Goal: Information Seeking & Learning: Learn about a topic

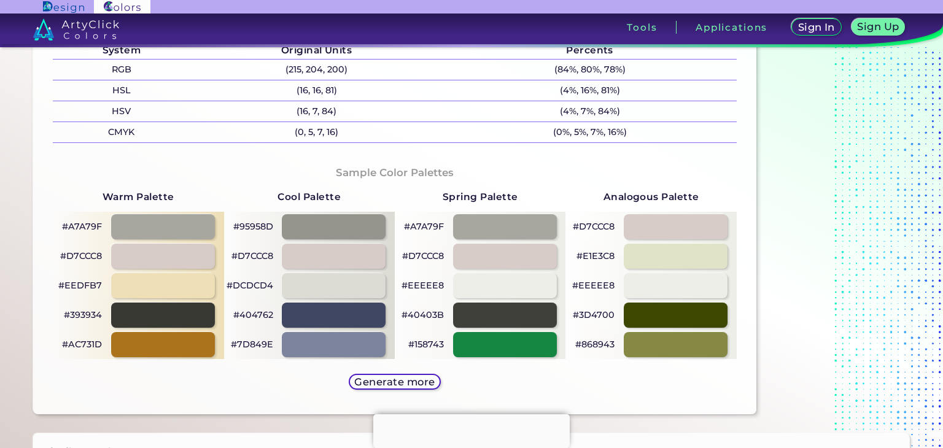
scroll to position [521, 0]
click at [173, 286] on div at bounding box center [163, 285] width 104 height 25
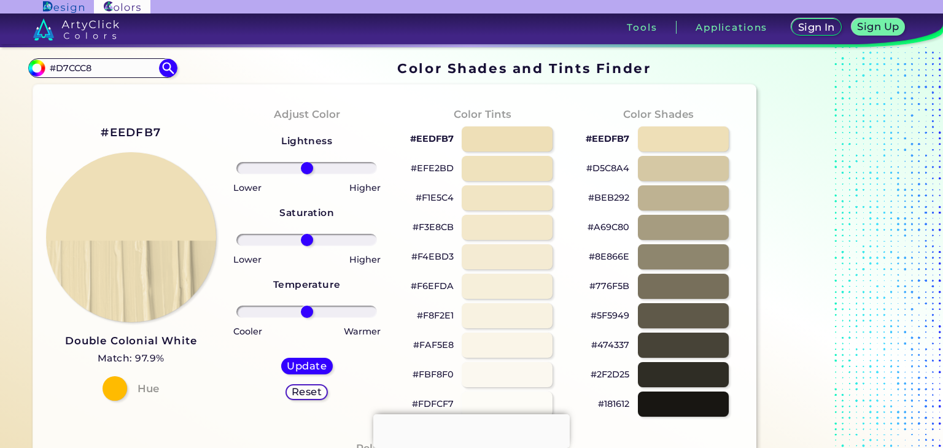
drag, startPoint x: 104, startPoint y: 67, endPoint x: 0, endPoint y: 54, distance: 105.2
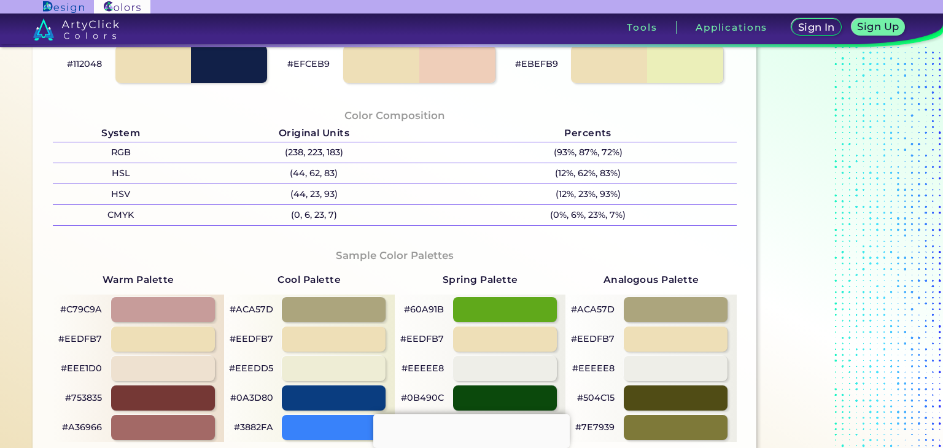
scroll to position [525, 0]
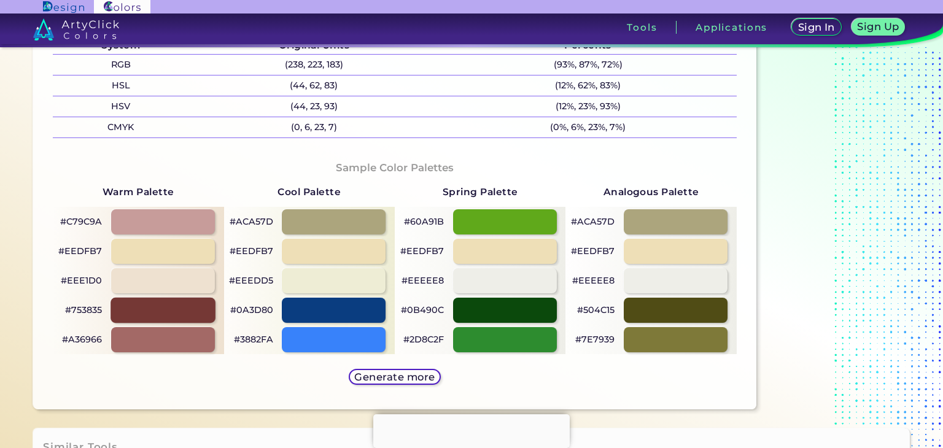
click at [204, 313] on div at bounding box center [163, 310] width 104 height 25
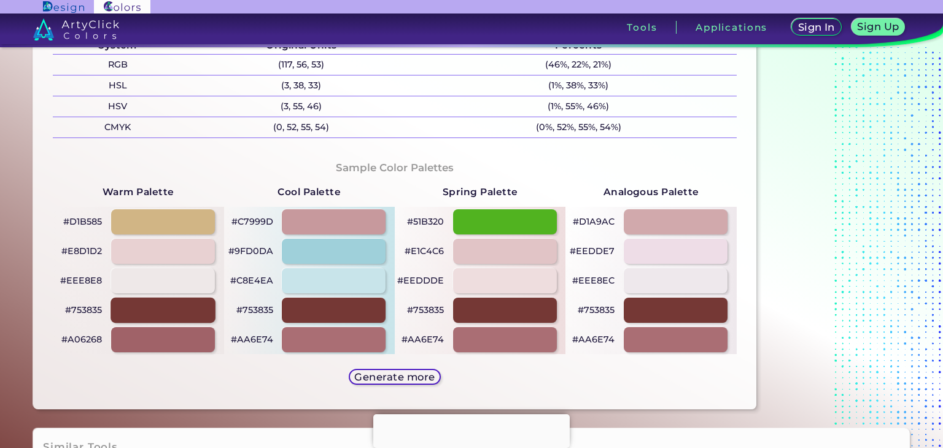
click at [186, 313] on div at bounding box center [163, 310] width 104 height 25
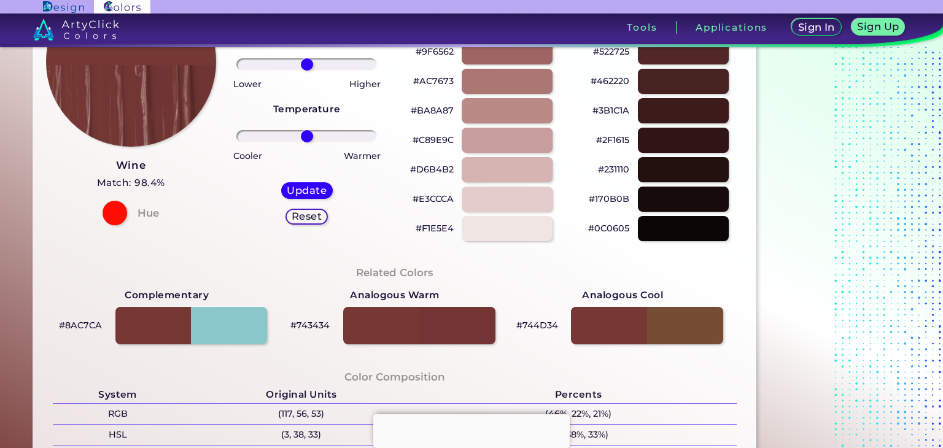
scroll to position [161, 0]
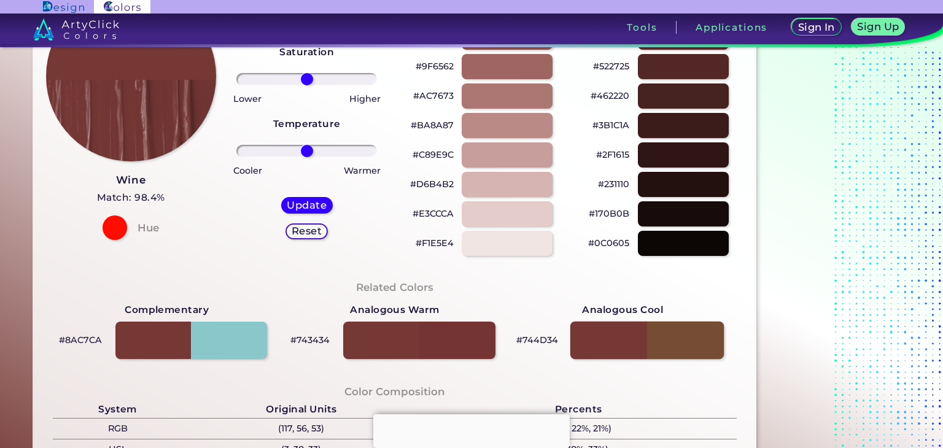
click at [673, 330] on div at bounding box center [647, 340] width 154 height 38
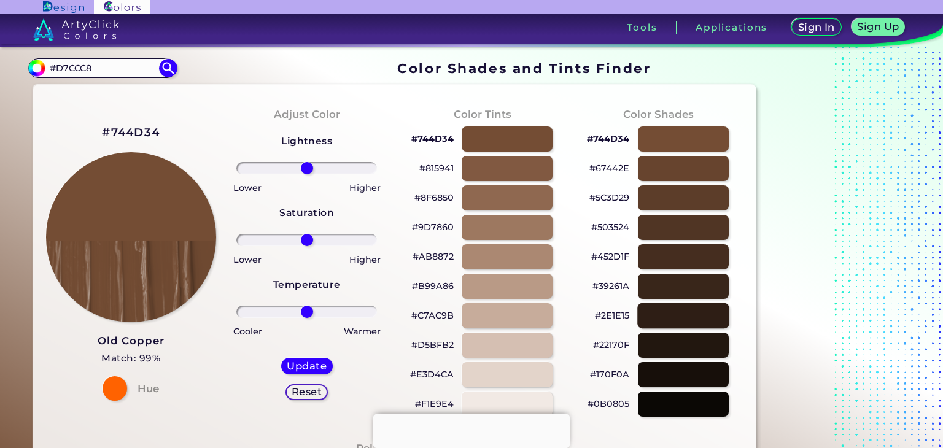
click at [685, 308] on div at bounding box center [683, 315] width 92 height 25
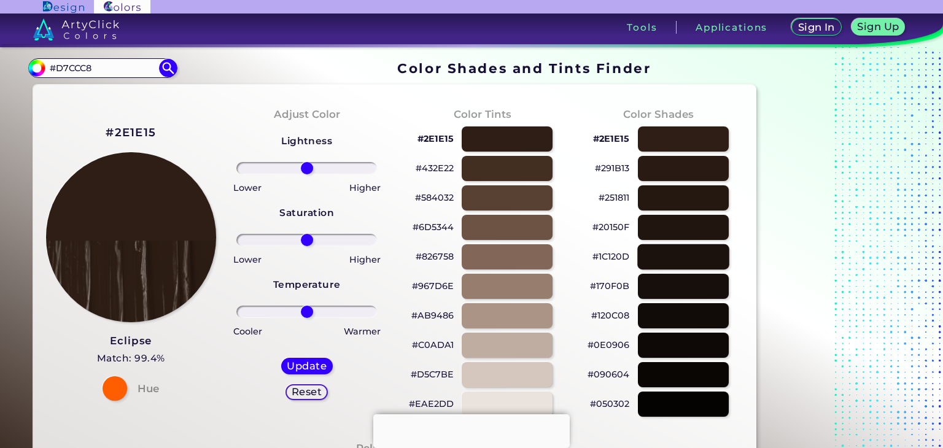
click at [674, 263] on div at bounding box center [683, 256] width 92 height 25
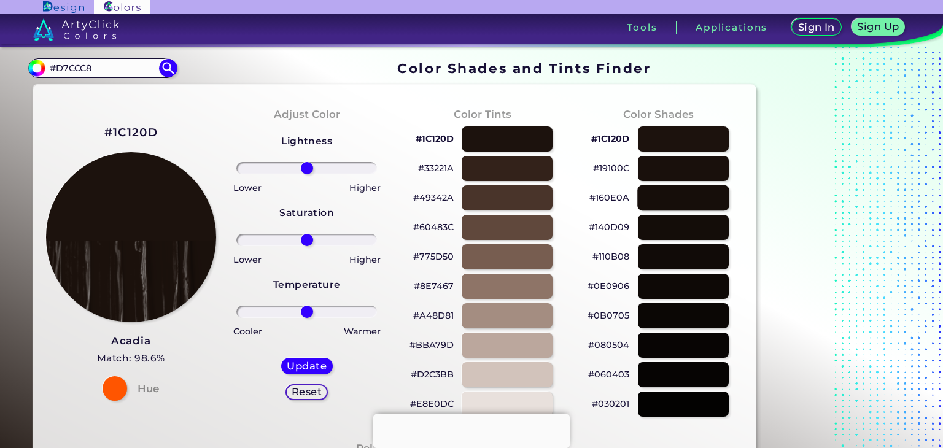
click at [693, 189] on div at bounding box center [683, 197] width 92 height 25
click at [516, 222] on div at bounding box center [507, 227] width 92 height 25
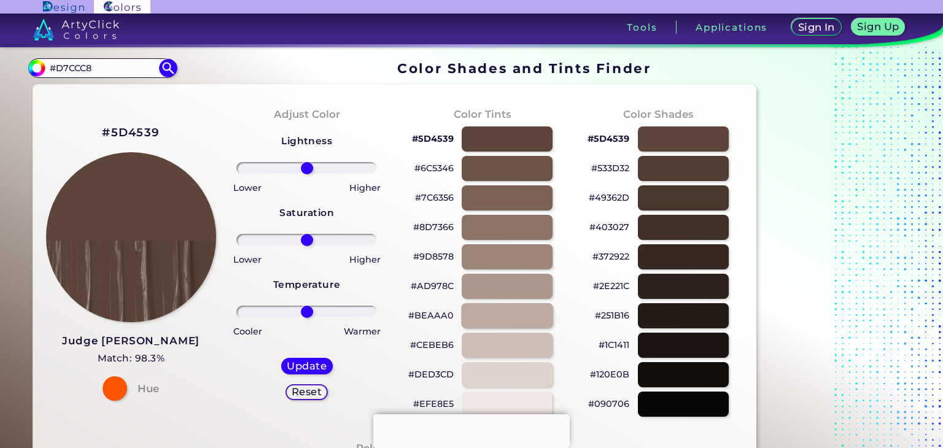
click at [504, 305] on div at bounding box center [507, 315] width 92 height 25
type input "#beaaa0"
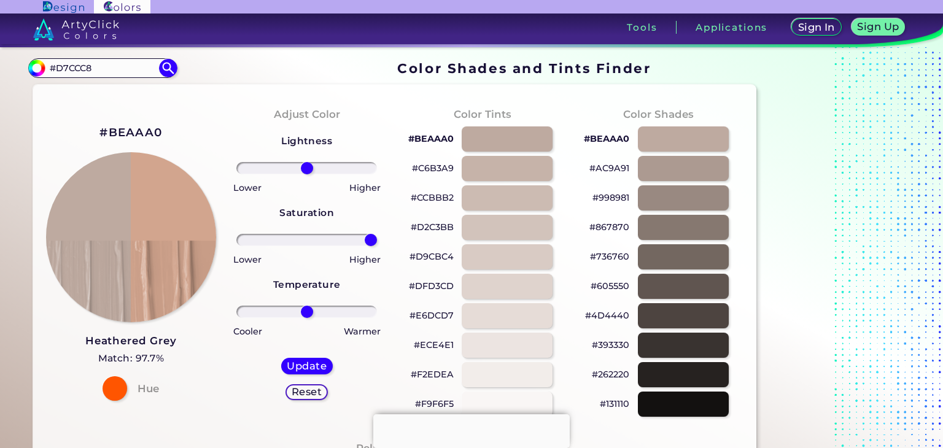
drag, startPoint x: 304, startPoint y: 235, endPoint x: 385, endPoint y: 252, distance: 83.0
type input "100"
click at [377, 246] on input "range" at bounding box center [306, 240] width 141 height 12
click at [300, 364] on h5 "Update" at bounding box center [307, 366] width 36 height 9
type input "#d2a58e"
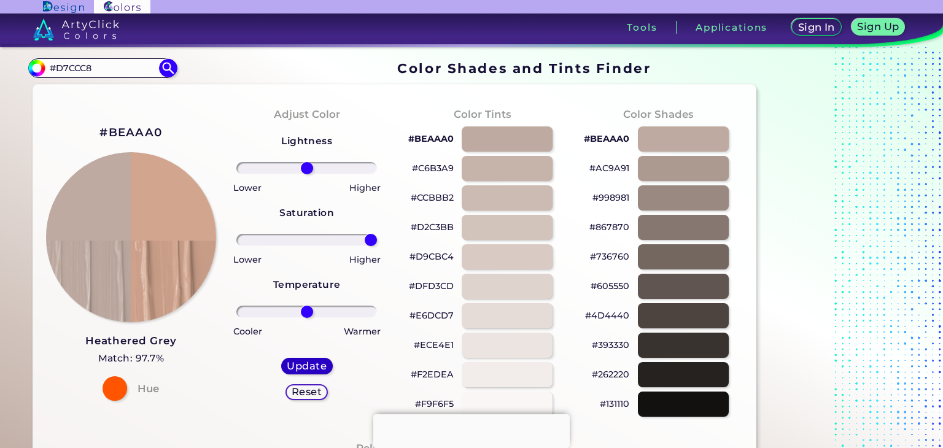
type input "0"
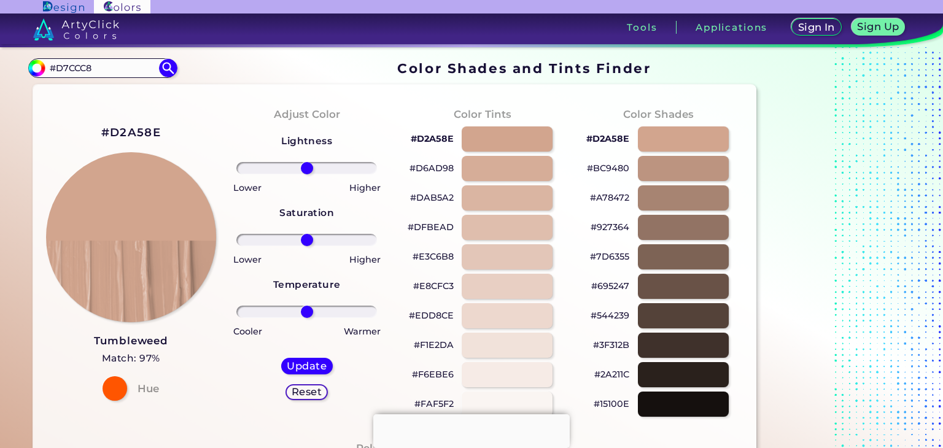
click at [132, 138] on h2 "#D2A58E" at bounding box center [131, 133] width 60 height 16
click at [132, 138] on h2 "#D2A58E copied" at bounding box center [131, 133] width 60 height 16
copy h2 "#"
click at [107, 131] on h2 "#D2A58E" at bounding box center [131, 133] width 60 height 16
click at [107, 131] on h2 "#D2A58E copied" at bounding box center [131, 133] width 60 height 16
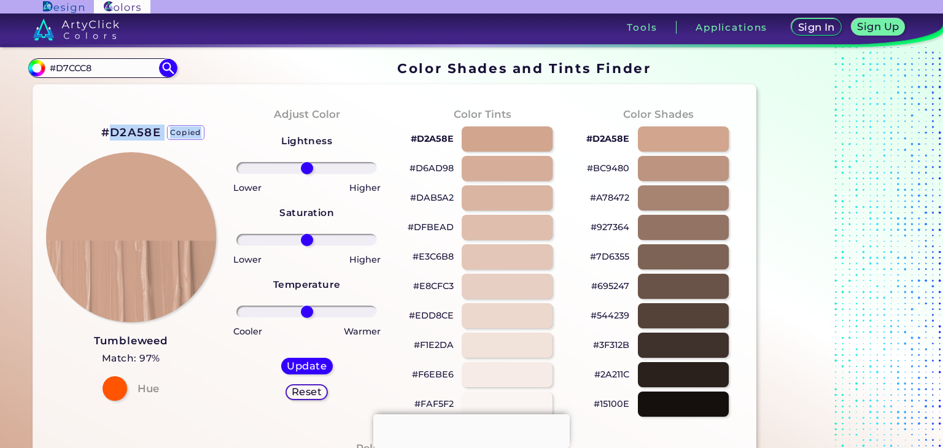
copy h2 "D2A58E copied"
click at [107, 131] on h2 "#D2A58E copied copied" at bounding box center [131, 133] width 60 height 16
copy h2 "#D2A58E"
drag, startPoint x: 107, startPoint y: 131, endPoint x: 98, endPoint y: 131, distance: 9.2
click at [98, 131] on div "#D2A58E copied copied Tumbleweed Match: 97% Hue" at bounding box center [131, 262] width 176 height 334
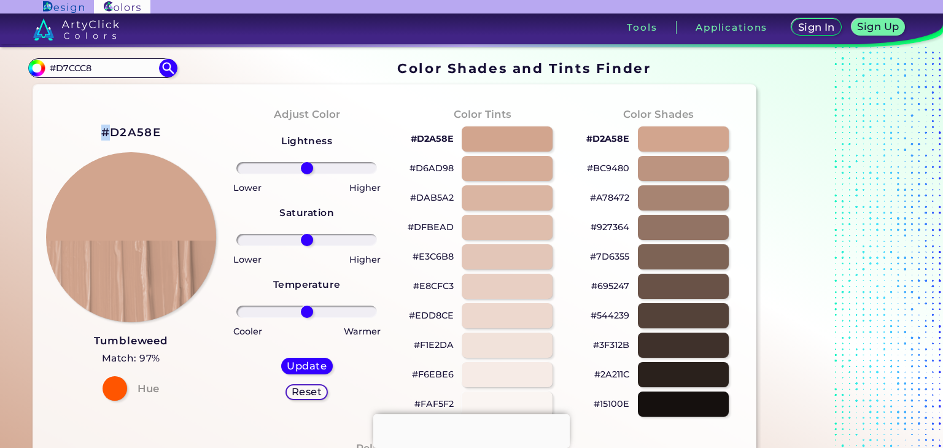
click at [103, 129] on h2 "#D2A58E" at bounding box center [131, 133] width 60 height 16
copy h2 "#"
drag, startPoint x: 98, startPoint y: 130, endPoint x: 164, endPoint y: 131, distance: 65.7
click at [164, 131] on div "#D2A58E Tumbleweed Match: 97% Hue" at bounding box center [131, 262] width 176 height 334
copy h2 "#D2A58E"
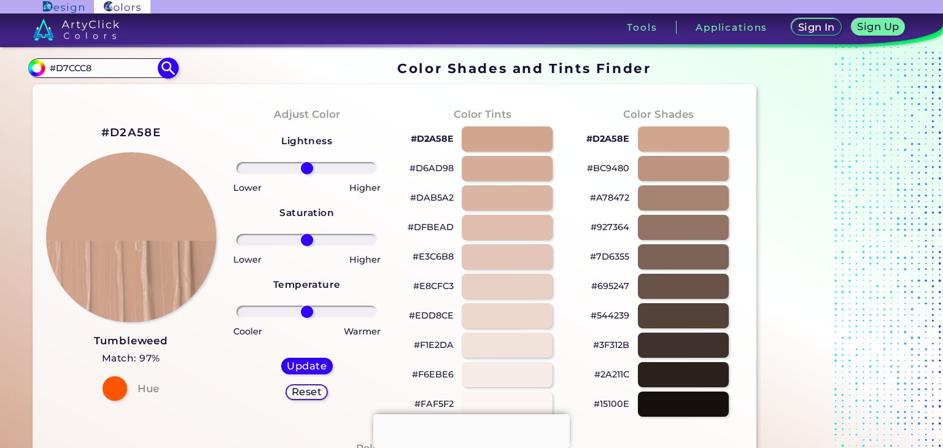
click at [144, 71] on input "#D7CCC8" at bounding box center [102, 68] width 114 height 17
paste input "3E2723"
type input "#3E2723"
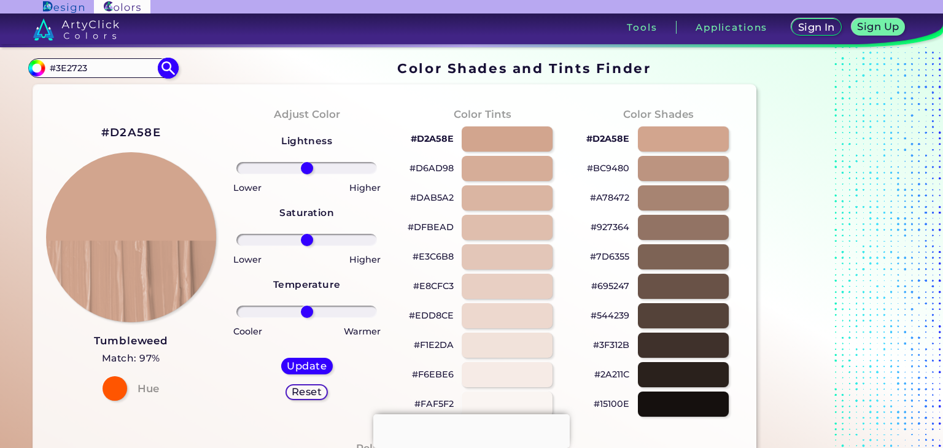
type input "#3e2723"
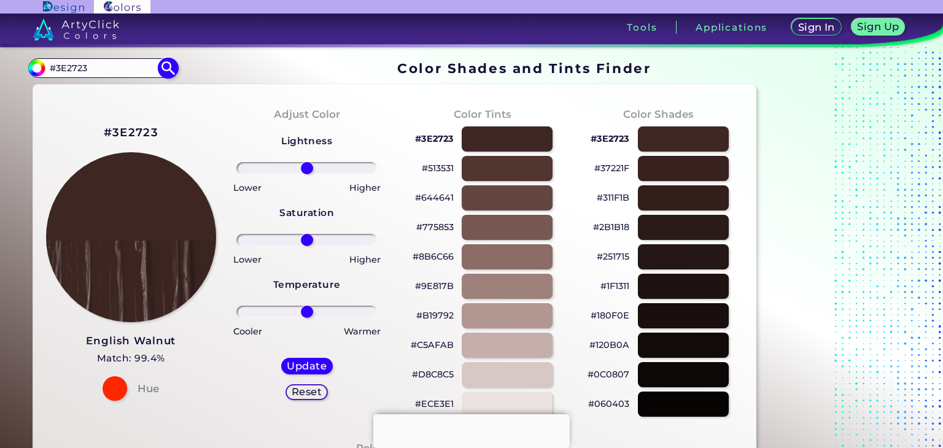
click at [133, 64] on input "#3E2723" at bounding box center [102, 68] width 114 height 17
paste input "212121"
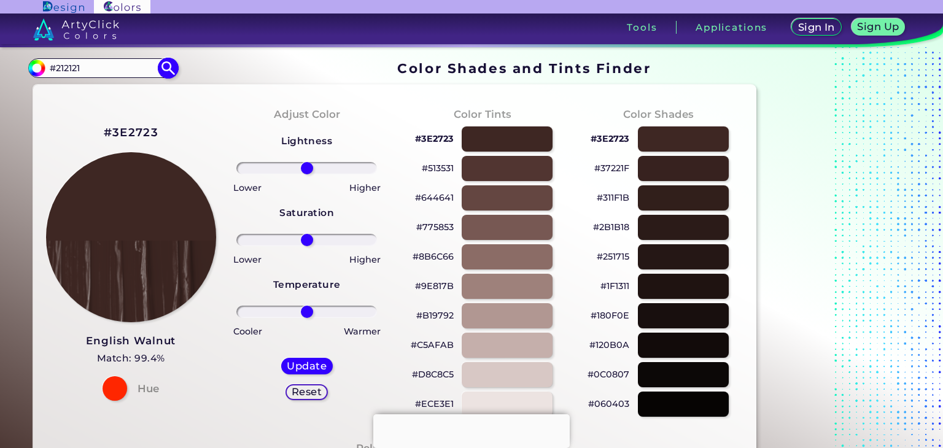
type input "#212121"
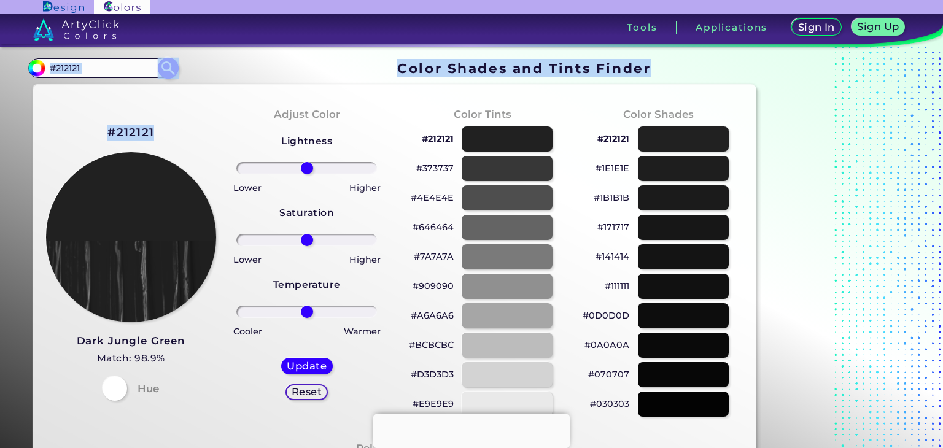
drag, startPoint x: 87, startPoint y: 85, endPoint x: 87, endPoint y: 69, distance: 16.0
click at [87, 69] on input "#212121" at bounding box center [102, 68] width 114 height 17
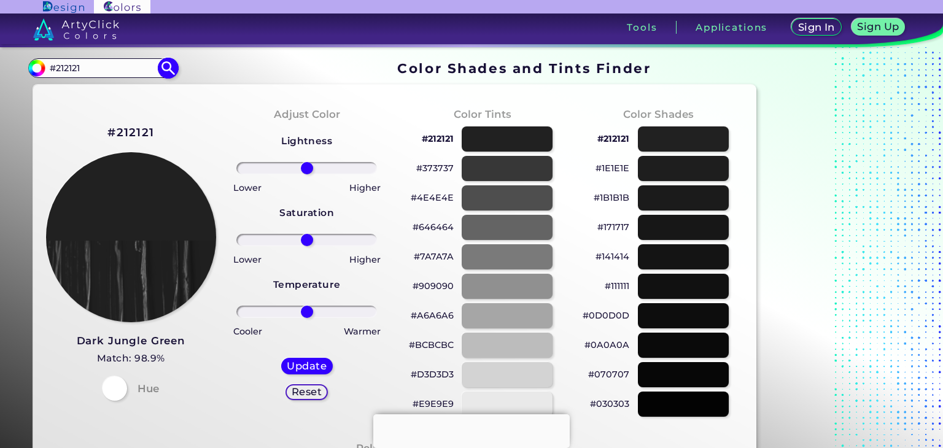
click at [87, 69] on input "#212121" at bounding box center [102, 68] width 114 height 17
type input "esspreso brown"
type input "#000000"
click at [73, 68] on input "esspreso brown" at bounding box center [102, 68] width 114 height 17
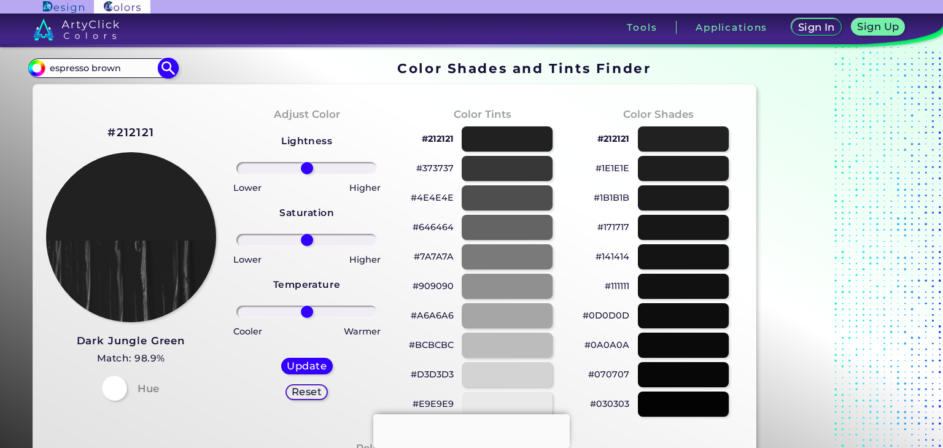
click at [117, 67] on input "espresso brown" at bounding box center [102, 68] width 114 height 17
click at [123, 67] on input "espresso brown" at bounding box center [102, 68] width 114 height 17
type input "espresso brown"
type input "#000000"
type input "espresso"
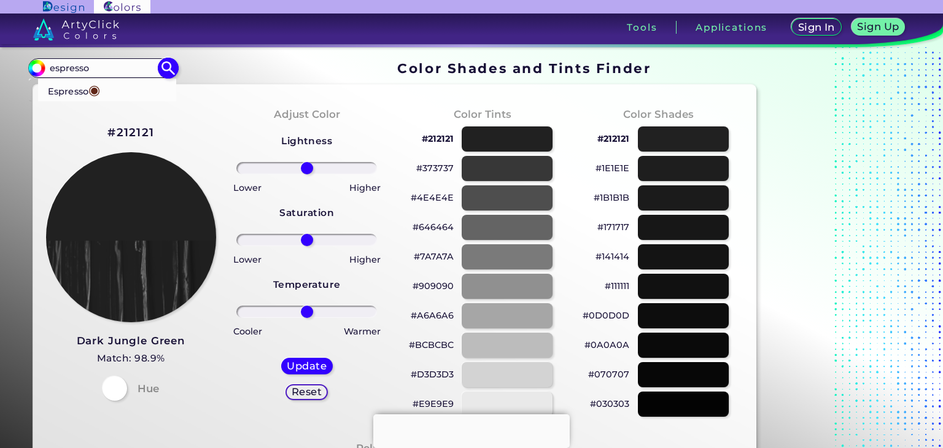
click at [100, 88] on span "◉" at bounding box center [94, 90] width 12 height 16
type input "#612718"
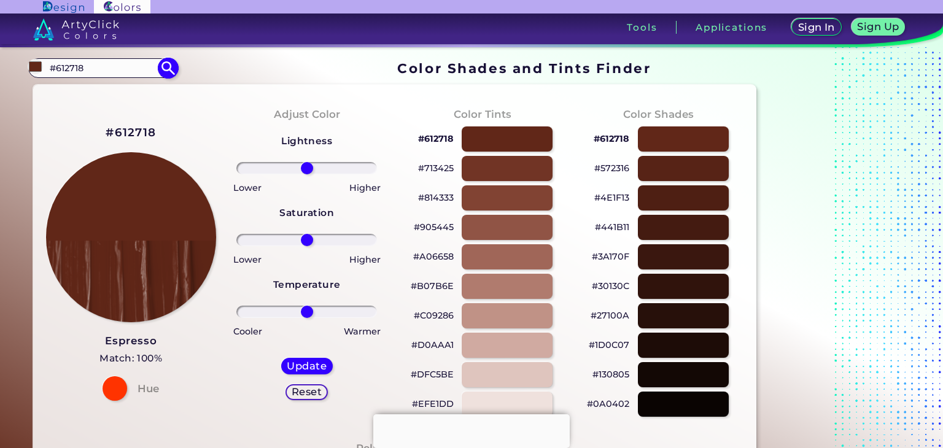
click at [98, 71] on input "#612718" at bounding box center [102, 68] width 114 height 17
paste input "#4E312D"
type input "#4E312D"
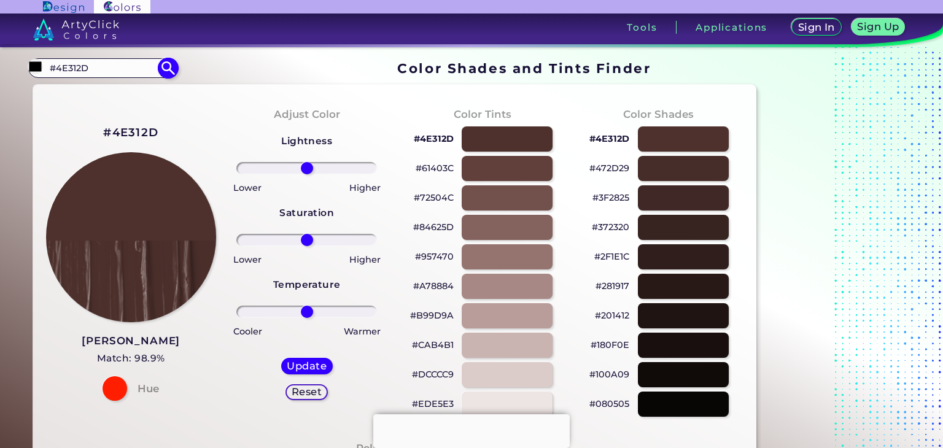
click at [98, 71] on input "#4E312D" at bounding box center [102, 68] width 114 height 17
click at [134, 130] on h2 "#4E312D" at bounding box center [130, 133] width 55 height 16
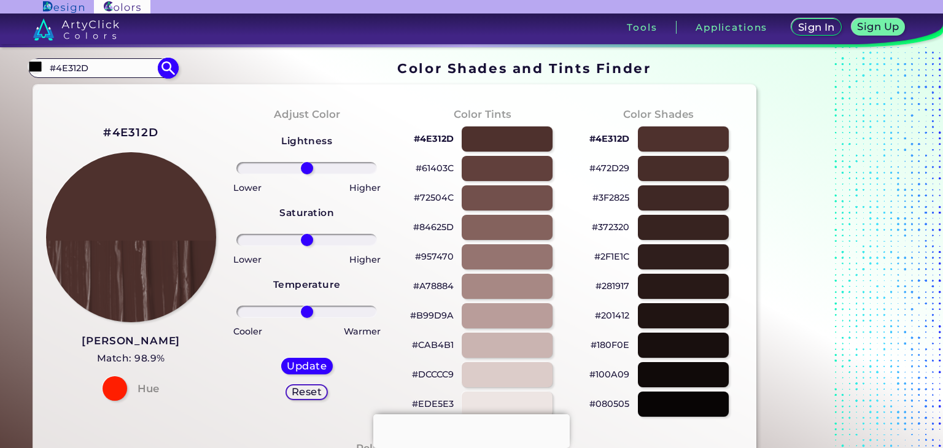
click at [108, 68] on input "#4E312D" at bounding box center [102, 68] width 114 height 17
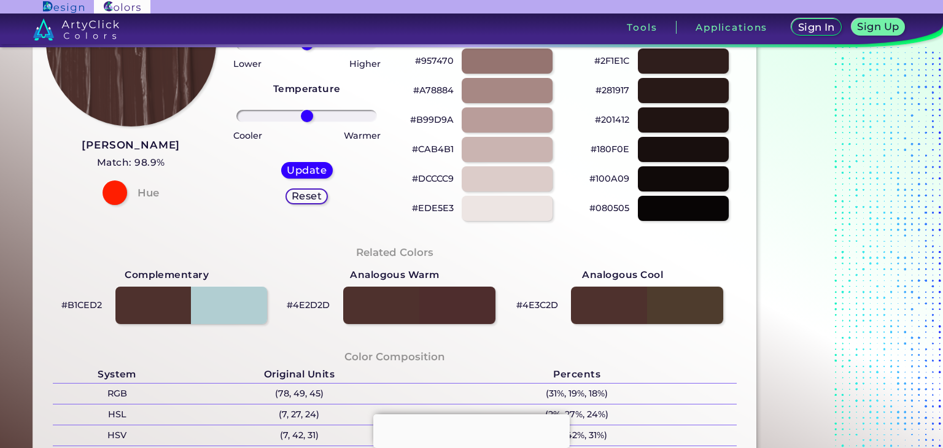
scroll to position [196, 0]
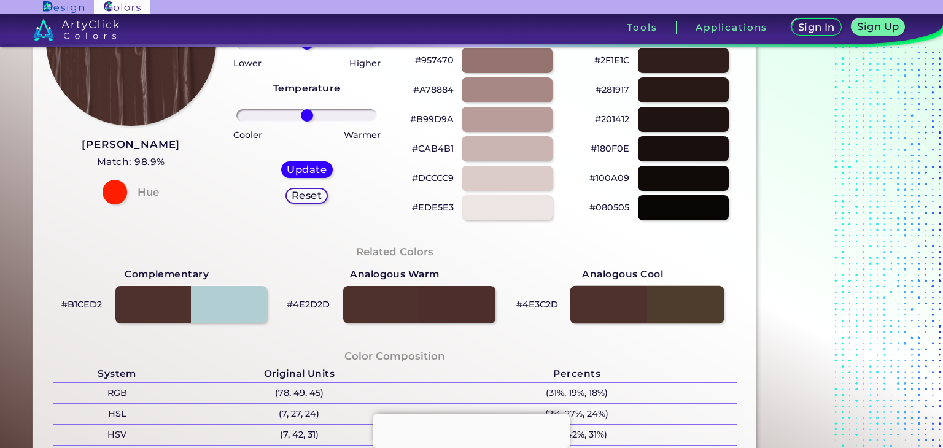
click at [673, 301] on div at bounding box center [647, 305] width 154 height 38
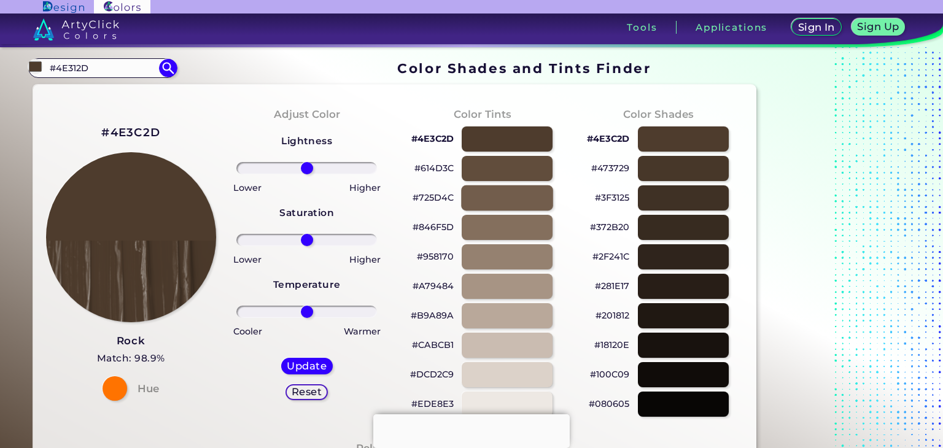
click at [532, 198] on div at bounding box center [507, 197] width 92 height 25
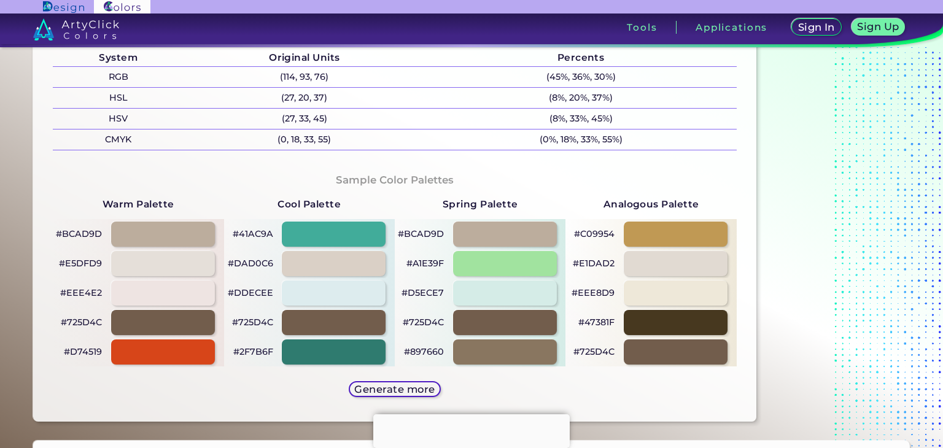
scroll to position [513, 0]
click at [636, 224] on div at bounding box center [675, 233] width 104 height 25
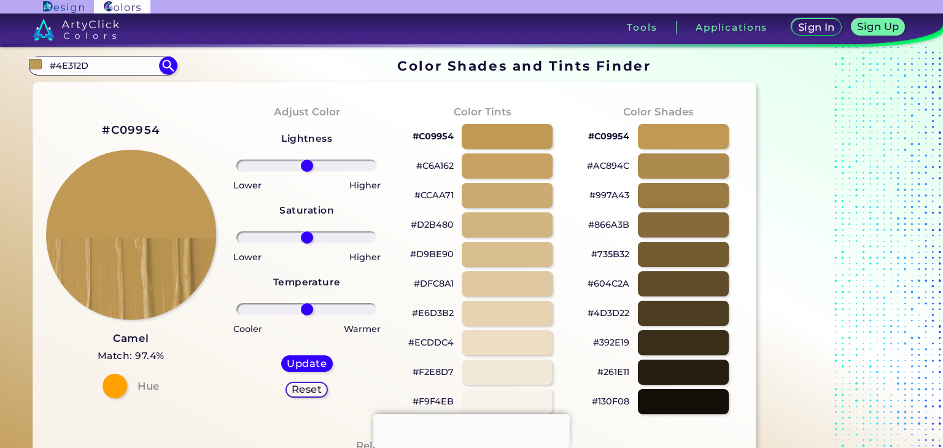
scroll to position [2, 0]
click at [675, 315] on div at bounding box center [683, 313] width 92 height 25
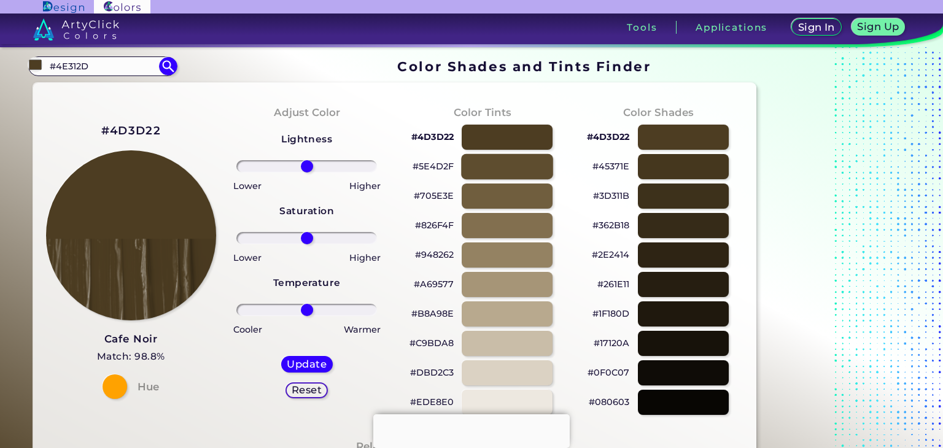
click at [506, 165] on div at bounding box center [507, 166] width 92 height 25
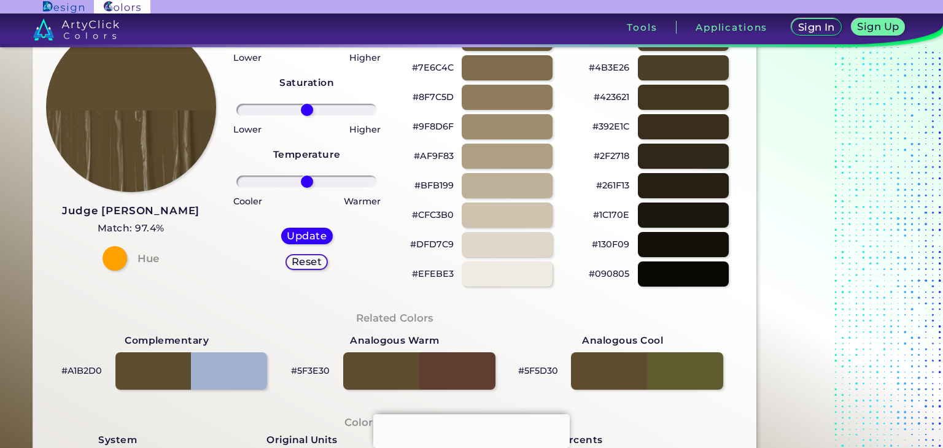
scroll to position [130, 0]
click at [446, 376] on div at bounding box center [420, 371] width 154 height 38
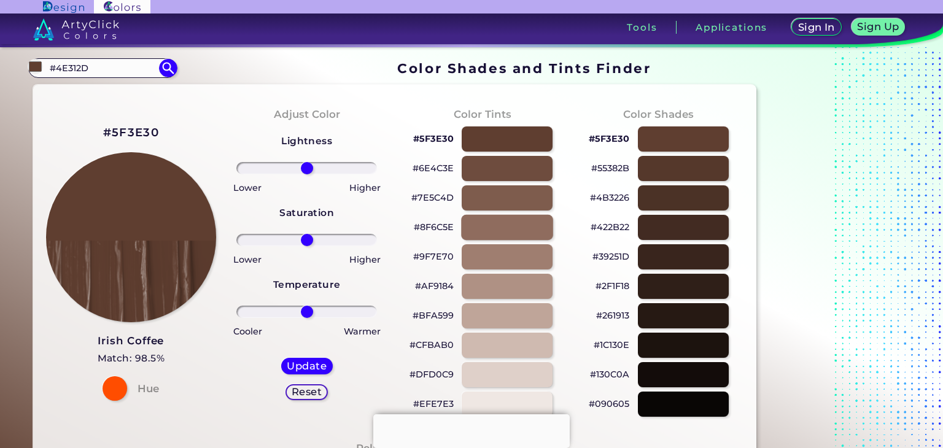
click at [502, 230] on div at bounding box center [507, 227] width 92 height 25
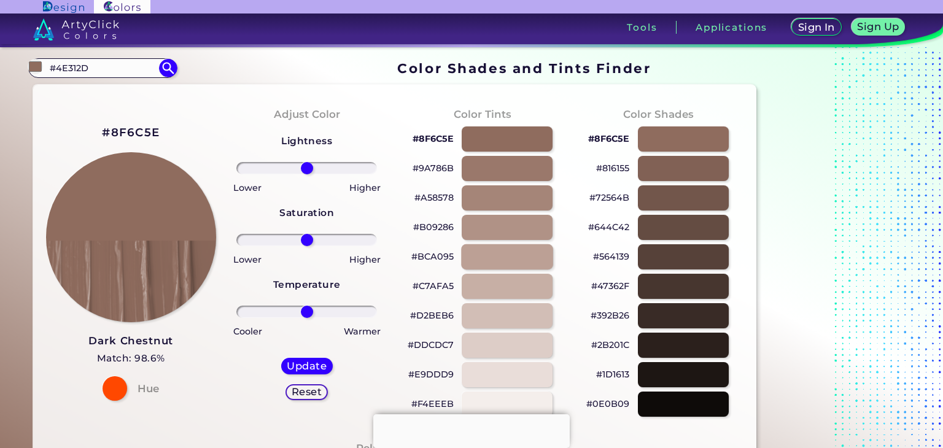
click at [502, 249] on div at bounding box center [507, 256] width 92 height 25
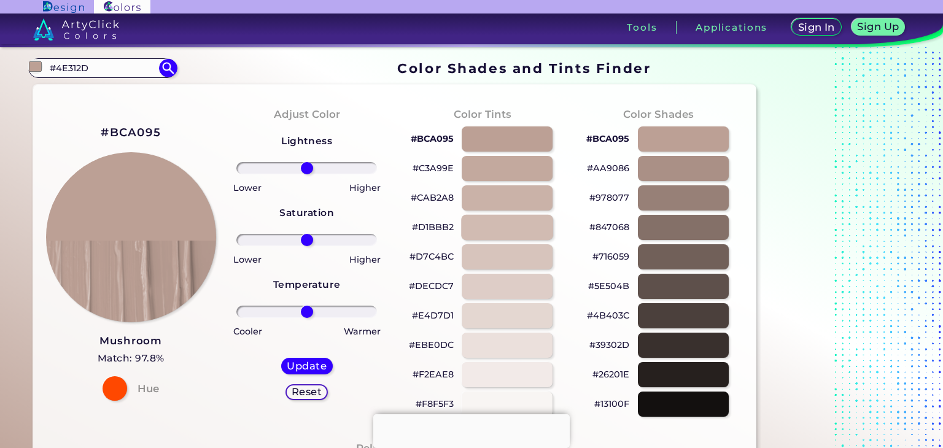
click at [504, 230] on div at bounding box center [507, 227] width 92 height 25
type input "#d1bbb2"
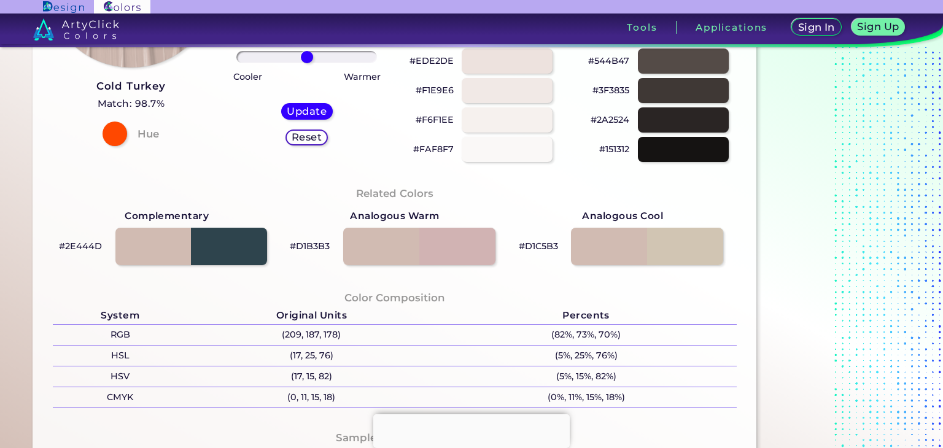
scroll to position [258, 0]
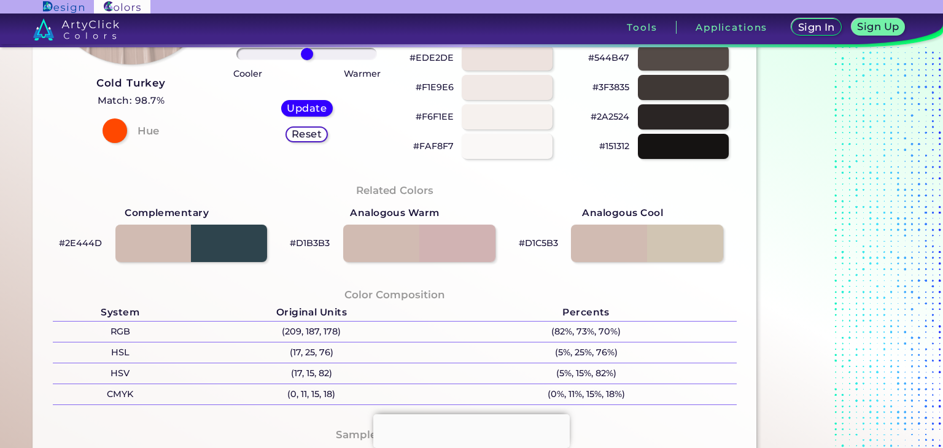
scroll to position [0, 0]
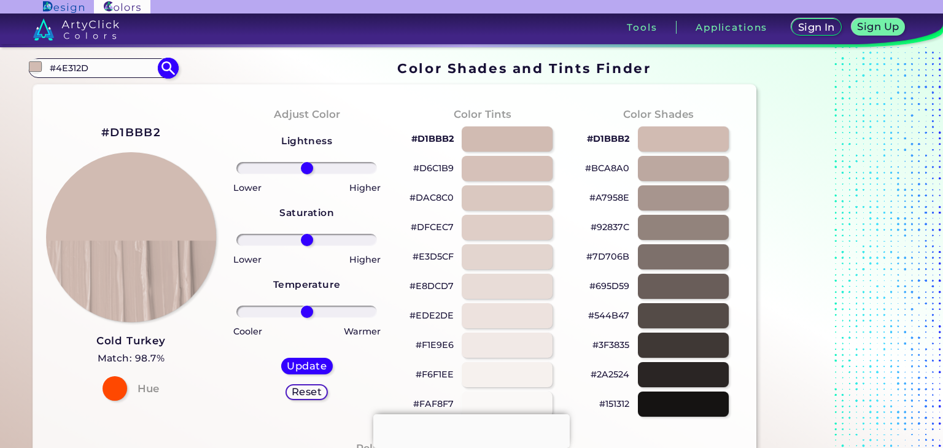
click at [120, 74] on input "#4E312D" at bounding box center [102, 68] width 114 height 17
paste input "#BCAAA4"
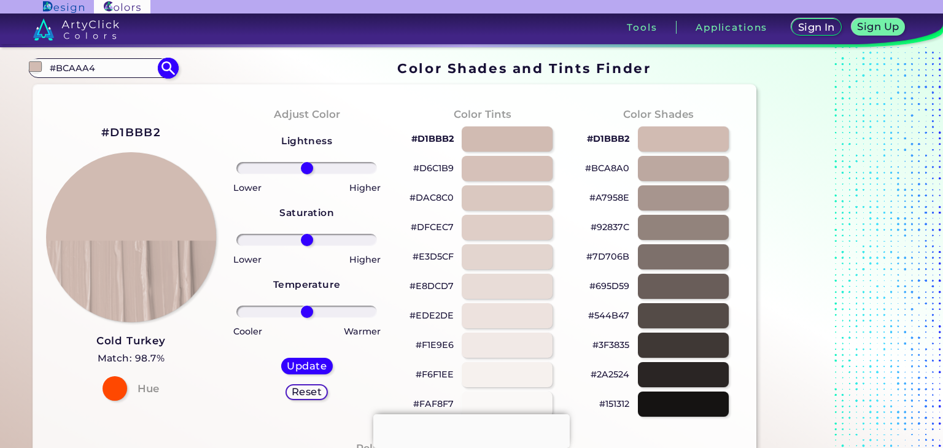
type input "#BCAAA4"
type input "#bcaaa4"
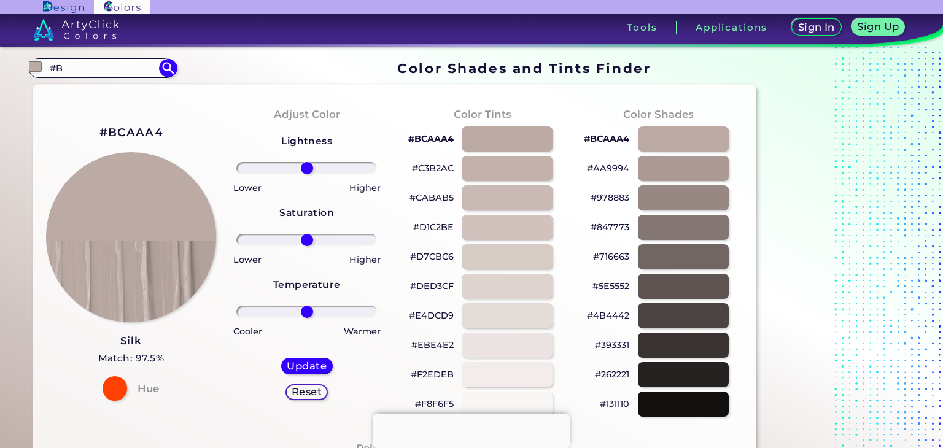
type input "#"
type input "latte"
type input "#000000"
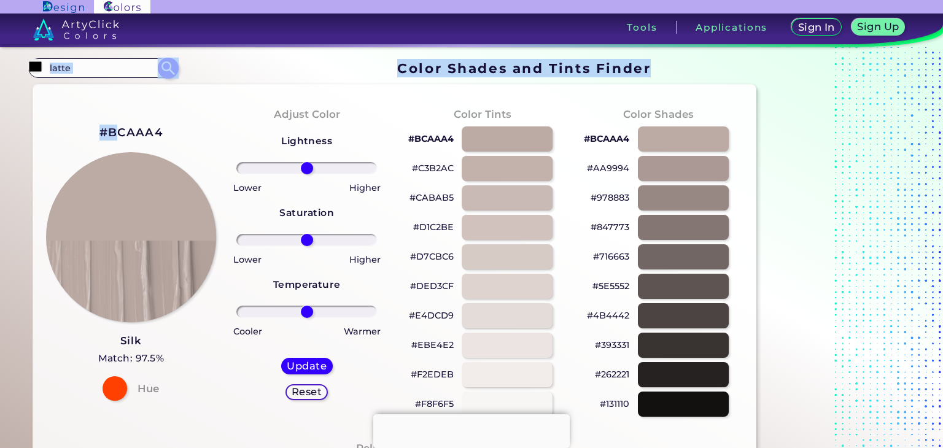
drag, startPoint x: 122, startPoint y: 83, endPoint x: 85, endPoint y: 64, distance: 41.5
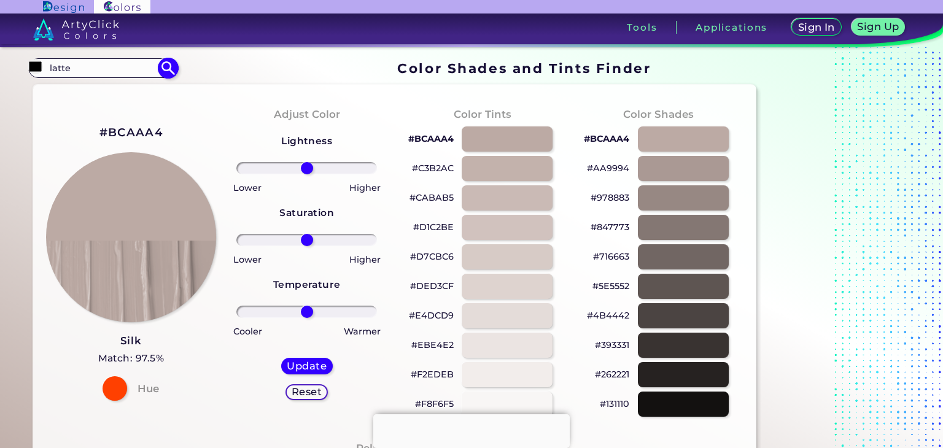
click at [85, 64] on input "latte" at bounding box center [102, 68] width 114 height 17
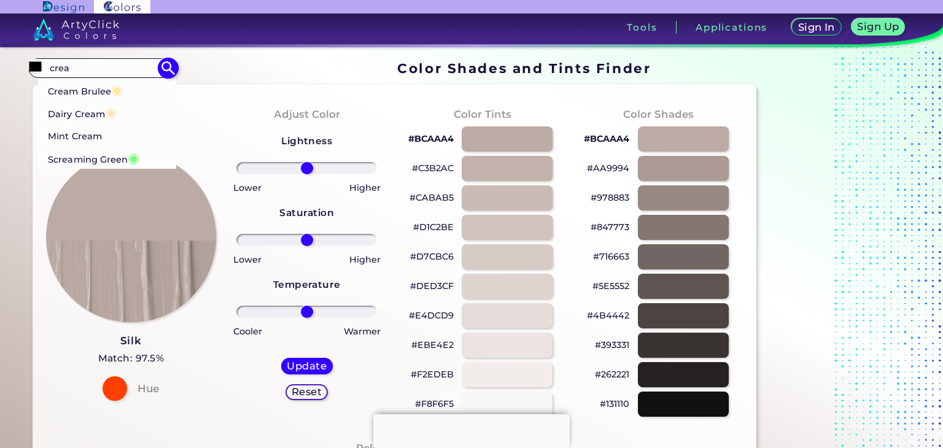
type input "crea"
click at [111, 88] on p "Cream Brulee ◉" at bounding box center [85, 89] width 75 height 23
type input "#ffe5a0"
type input "#FFE5A0"
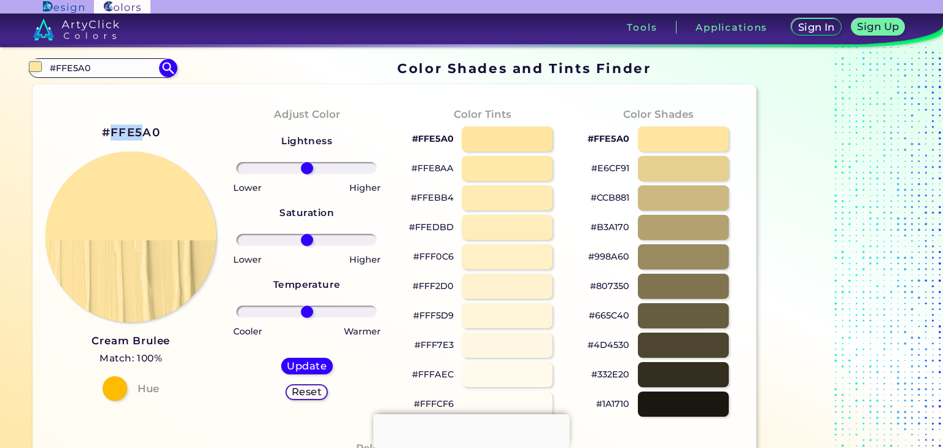
drag, startPoint x: 111, startPoint y: 88, endPoint x: 149, endPoint y: 163, distance: 84.3
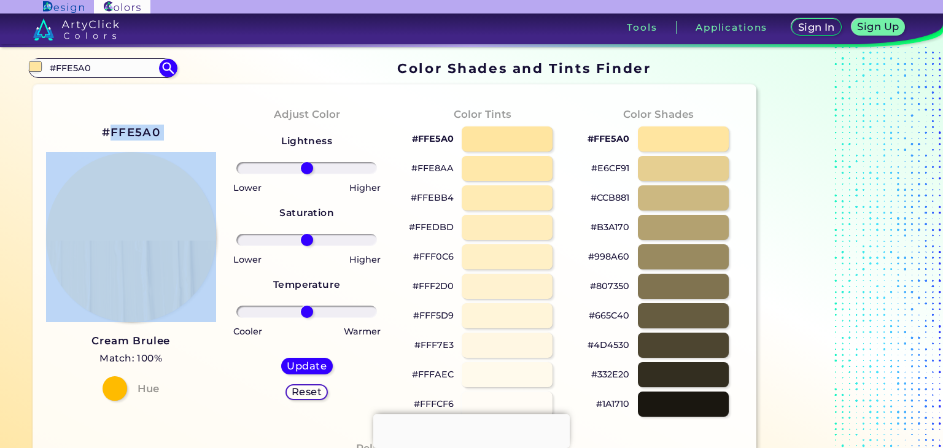
click at [107, 109] on div "#FFE5A0 Cream Brulee Match: 100% Hue" at bounding box center [131, 262] width 176 height 334
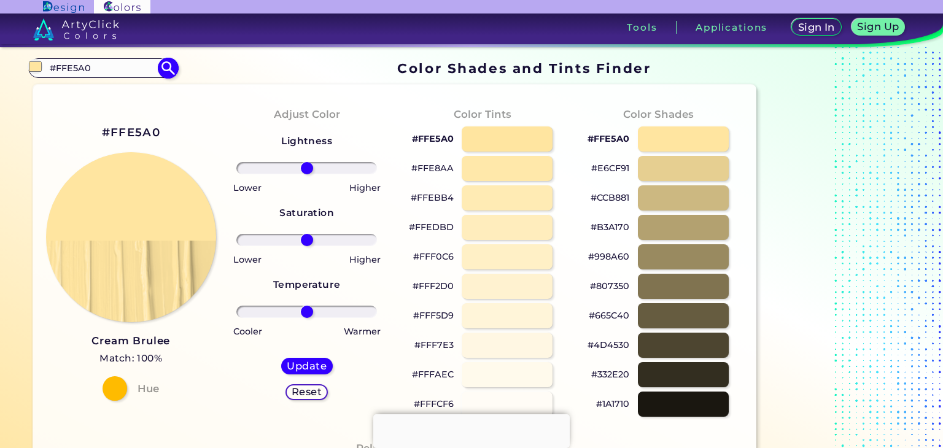
click at [94, 71] on input "#FFE5A0" at bounding box center [102, 68] width 114 height 17
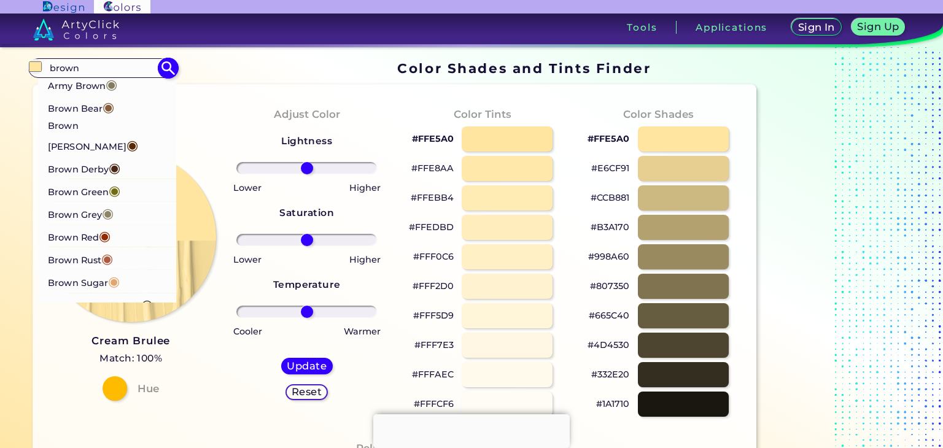
type input "brown"
click at [72, 225] on p "Brown Red ◉" at bounding box center [79, 236] width 63 height 23
type input "#922b05"
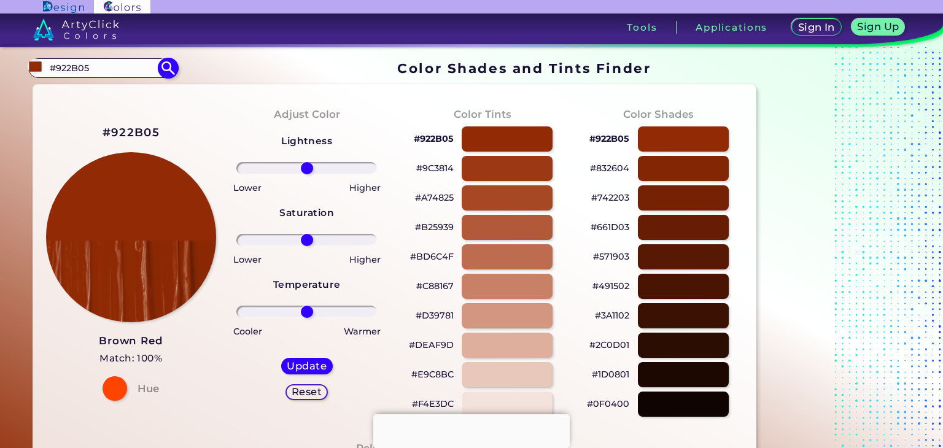
click at [122, 72] on input "#922B05" at bounding box center [102, 68] width 114 height 17
type input "#"
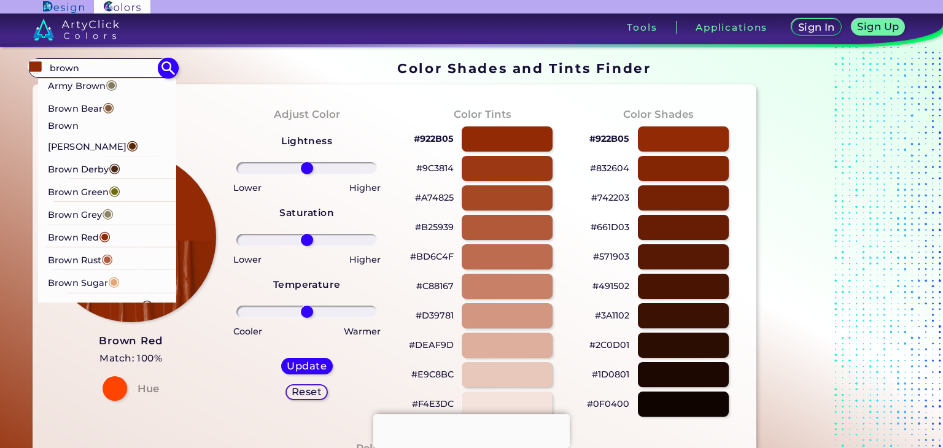
type input "brown"
click at [106, 293] on p "Brown Tumbleweed ◉" at bounding box center [100, 304] width 105 height 23
type input "#37290e"
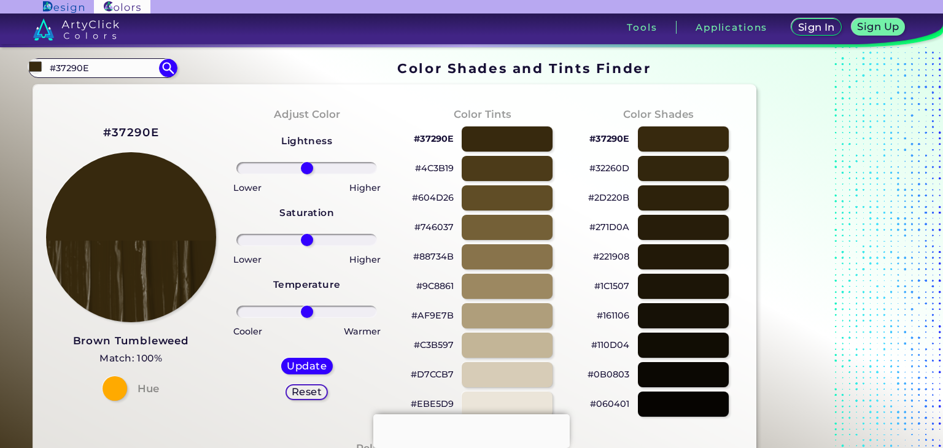
drag, startPoint x: 99, startPoint y: 67, endPoint x: 0, endPoint y: 67, distance: 98.9
paste input "4E342"
type input "#4E342E"
type input "#4e342e"
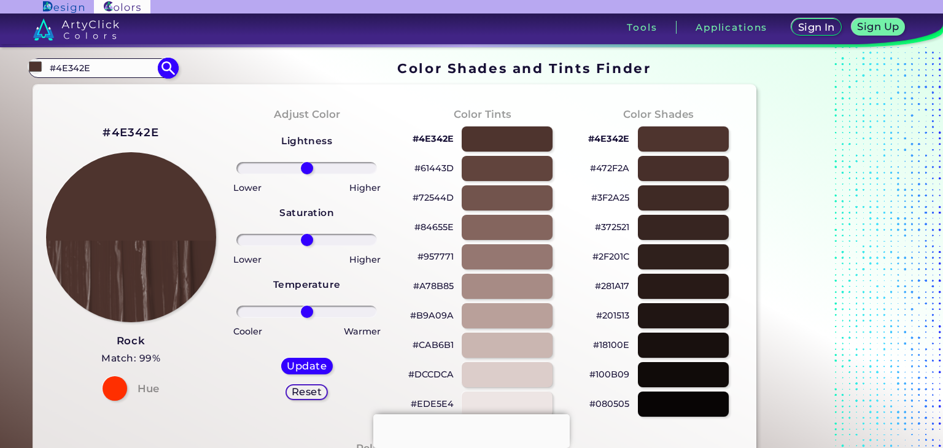
click at [90, 74] on input "#4E342E" at bounding box center [102, 68] width 114 height 17
paste input "FFD54F"
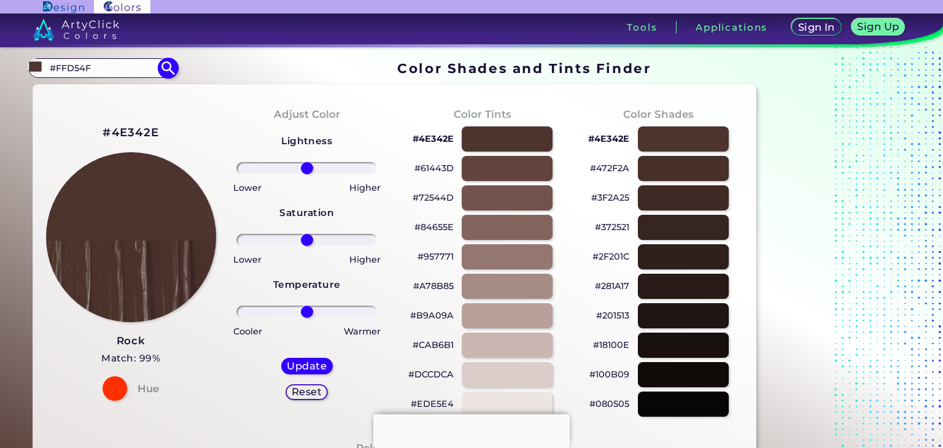
type input "#FFD54F"
type input "#ffd54f"
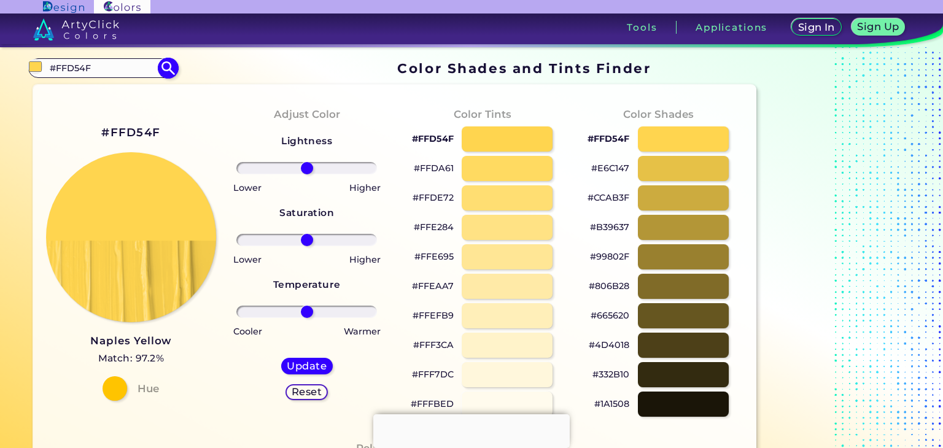
click at [97, 66] on input "#FFD54F" at bounding box center [102, 68] width 114 height 17
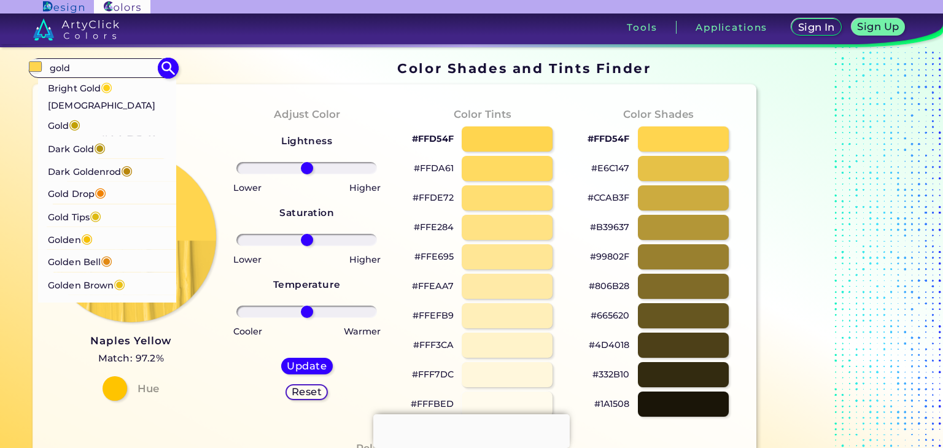
type input "gold"
click at [69, 227] on p "Golden ◉" at bounding box center [70, 238] width 45 height 23
type input "#f5bf03"
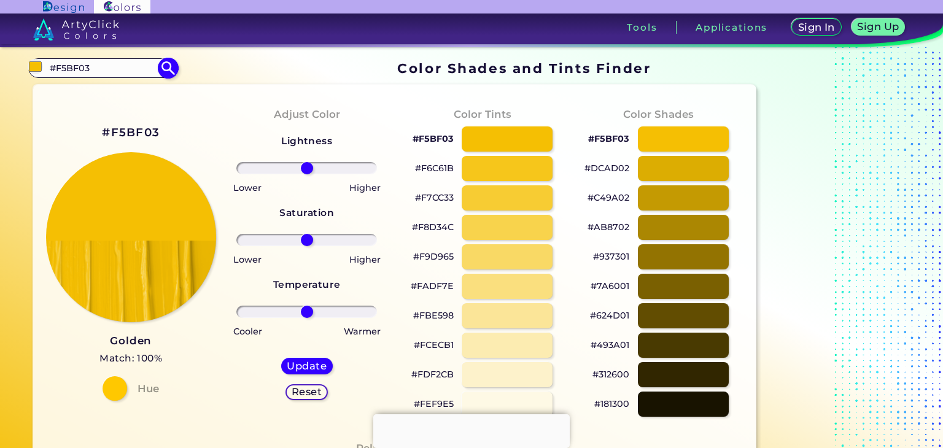
click at [101, 72] on input "#F5BF03" at bounding box center [102, 68] width 114 height 17
paste input "AFAFA"
type input "#FAFAFA"
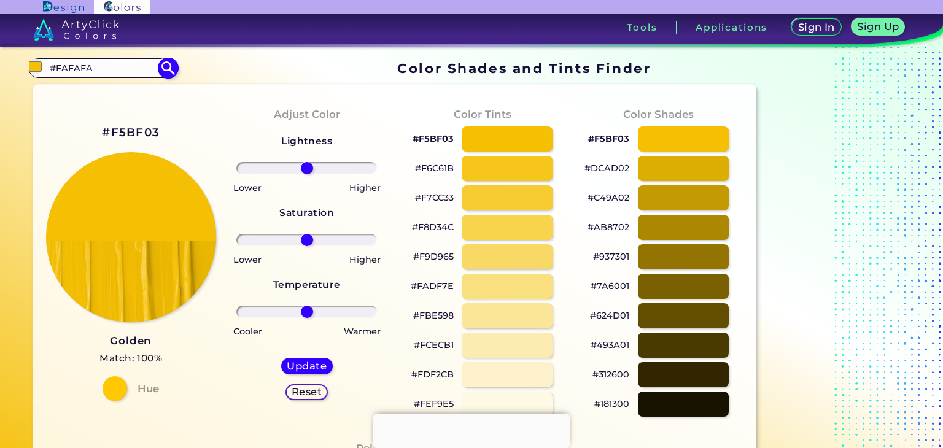
type input "#fafafa"
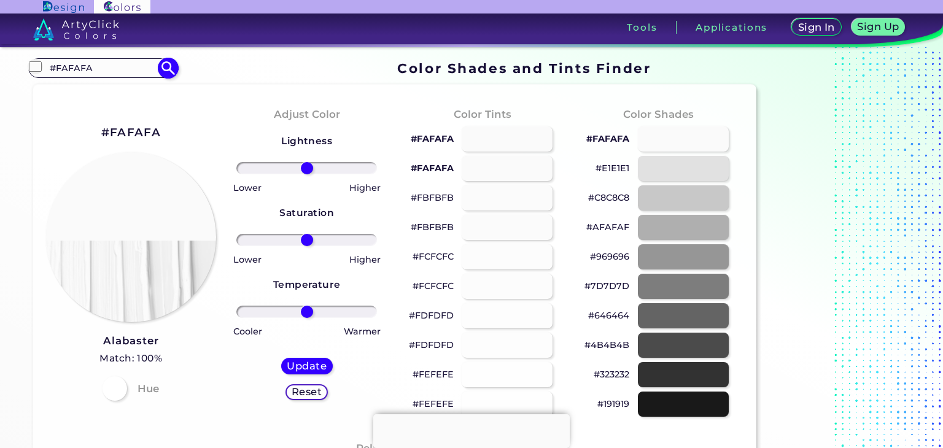
click at [96, 72] on input "#FAFAFA" at bounding box center [102, 68] width 114 height 17
paste input "5D4037"
type input "#5D4037"
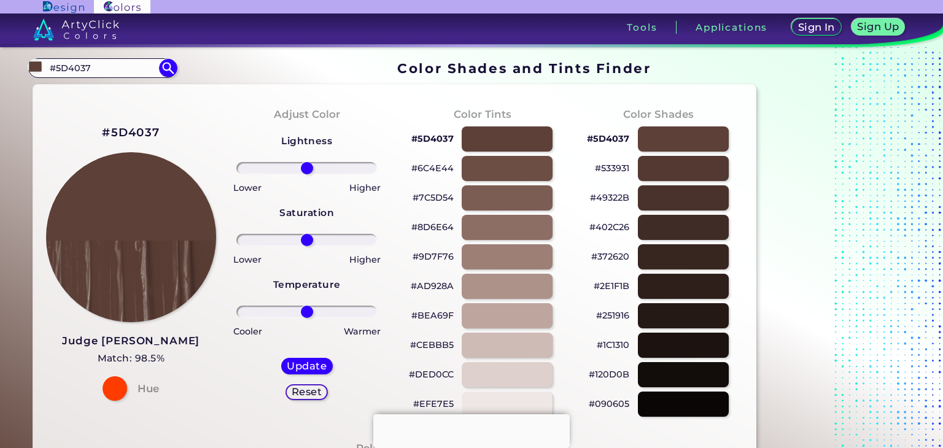
drag, startPoint x: 98, startPoint y: 64, endPoint x: 0, endPoint y: 61, distance: 98.3
click at [667, 190] on div at bounding box center [683, 197] width 92 height 25
type input "#49322b"
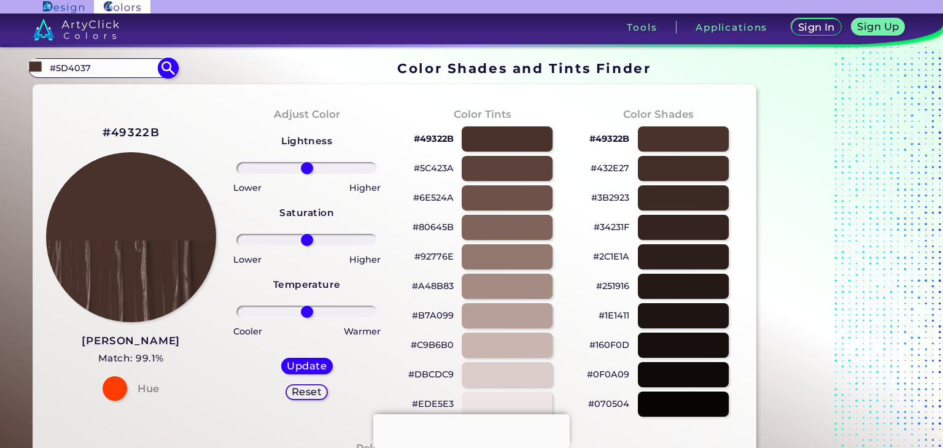
click at [90, 69] on input "#5D4037" at bounding box center [102, 68] width 114 height 17
paste input "FFB300"
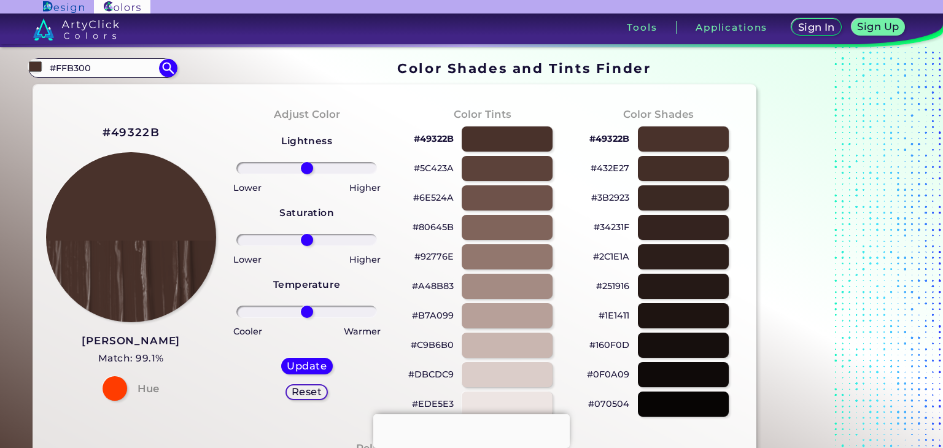
type input "#FFB300"
type input "#ffb300"
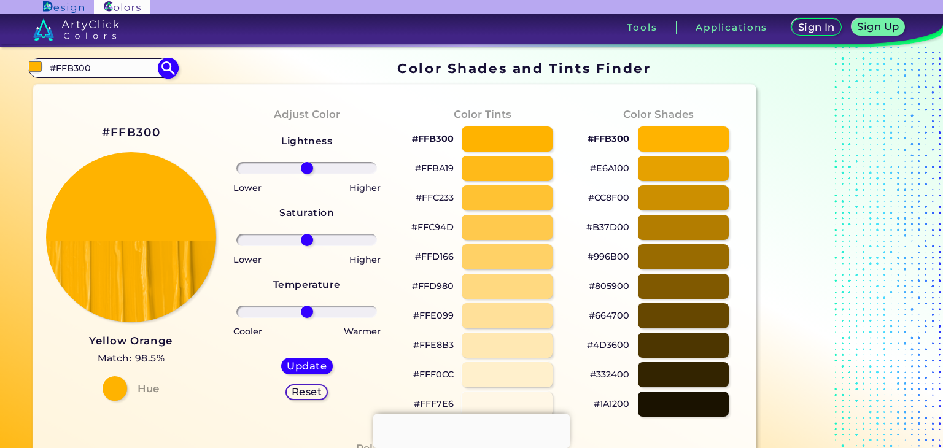
click at [111, 72] on input "#FFB300" at bounding box center [102, 68] width 114 height 17
paste input "#F4511E"
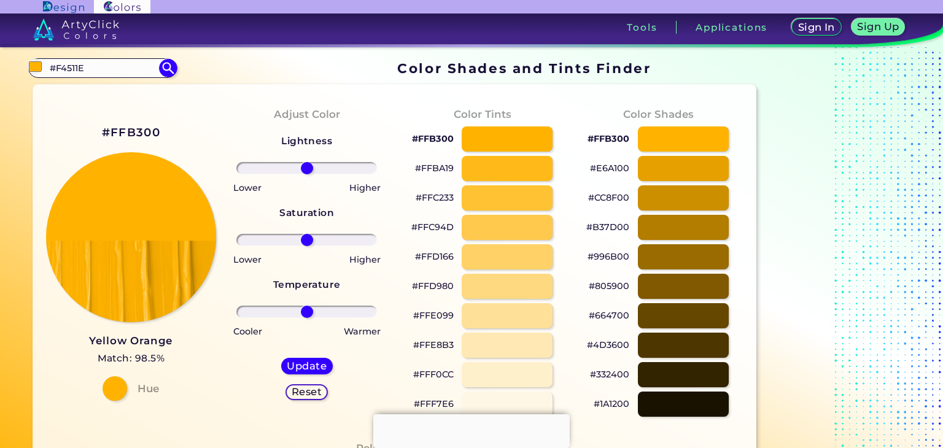
type input "#F4511E"
type input "#f4511e"
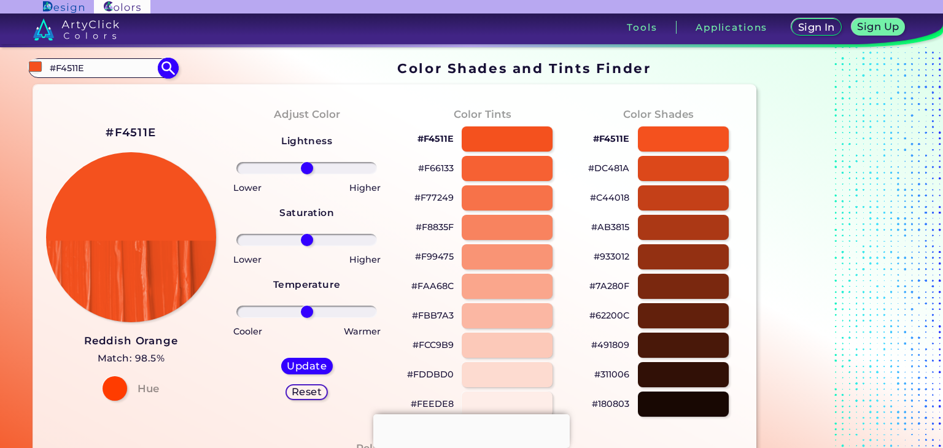
click at [76, 64] on input "#F4511E" at bounding box center [102, 68] width 114 height 17
paste input "#212121"
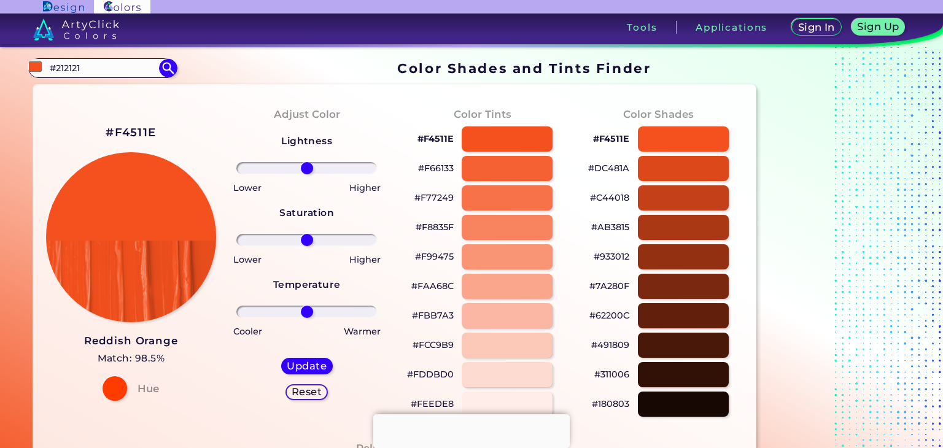
type input "#212121"
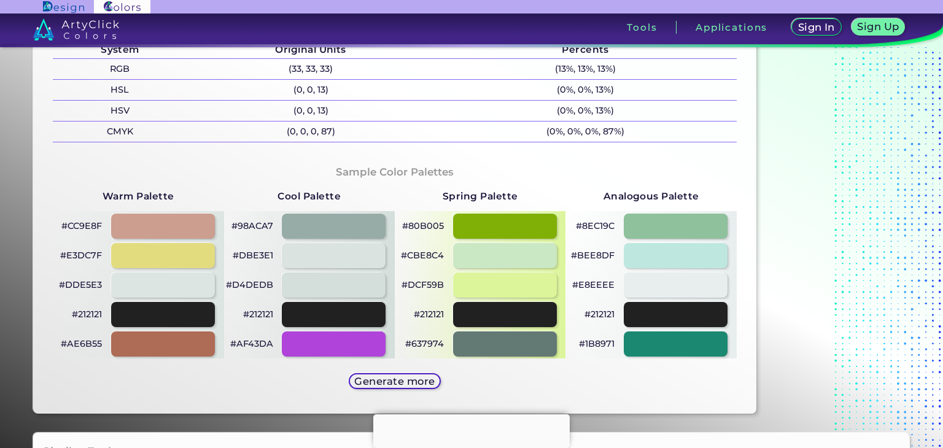
scroll to position [619, 0]
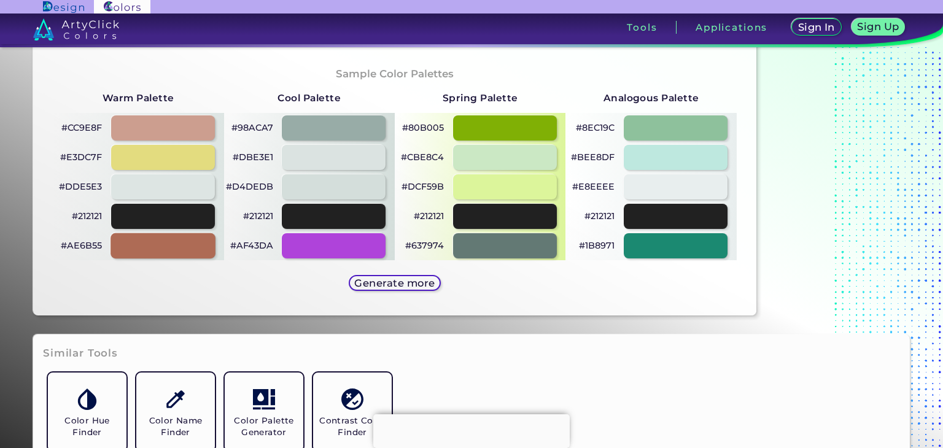
click at [193, 241] on div at bounding box center [163, 245] width 104 height 25
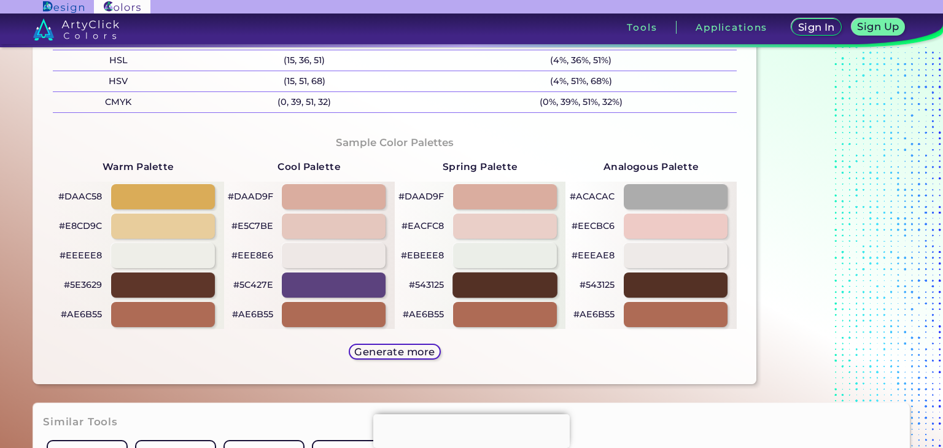
scroll to position [550, 0]
click at [696, 292] on div at bounding box center [675, 285] width 104 height 25
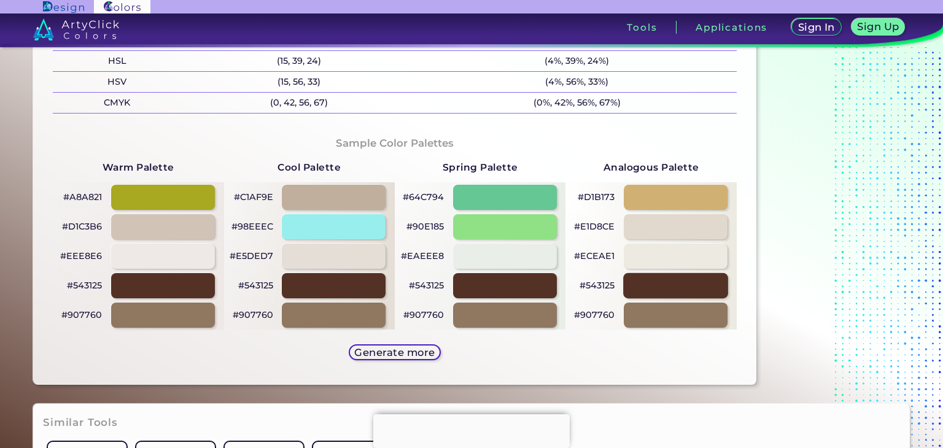
type input "#543125"
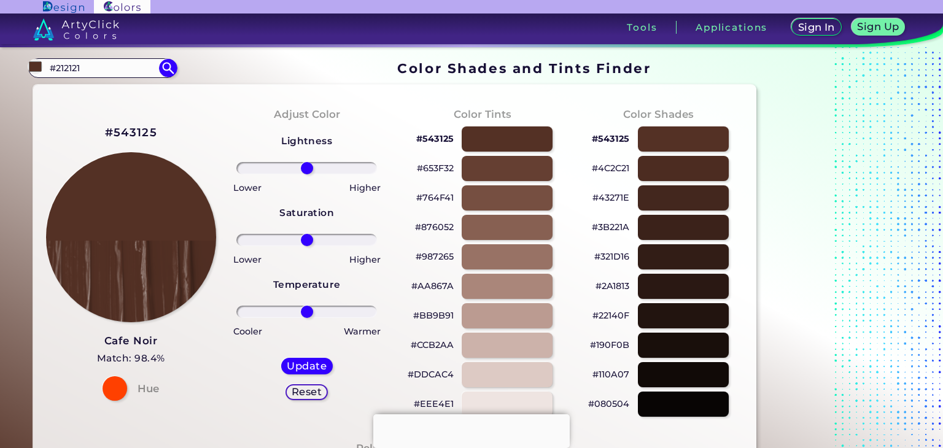
click at [106, 131] on h2 "#543125" at bounding box center [131, 133] width 52 height 16
drag, startPoint x: 106, startPoint y: 131, endPoint x: 151, endPoint y: 138, distance: 45.3
click at [151, 138] on h2 "#543125 copied" at bounding box center [131, 133] width 52 height 16
copy h2 "#543125 copied"
click at [151, 138] on h2 "#543125 copied" at bounding box center [131, 133] width 52 height 16
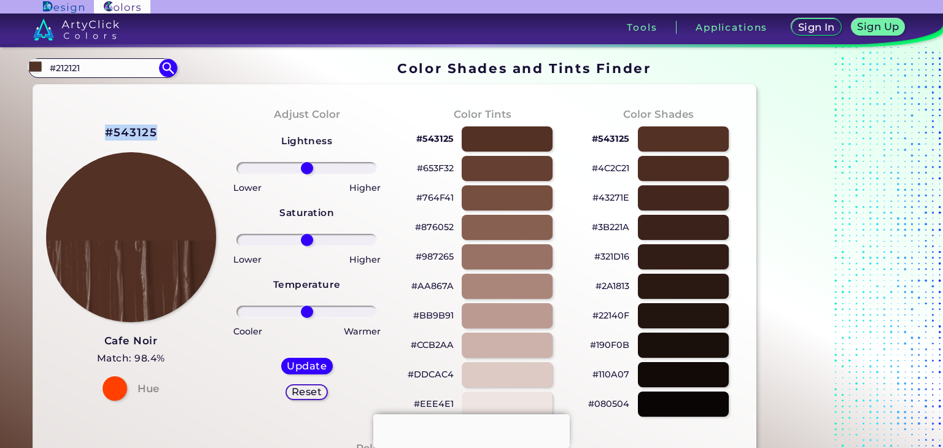
drag, startPoint x: 106, startPoint y: 133, endPoint x: 155, endPoint y: 133, distance: 49.7
click at [155, 133] on h2 "#543125" at bounding box center [131, 133] width 52 height 16
copy h2 "#543125"
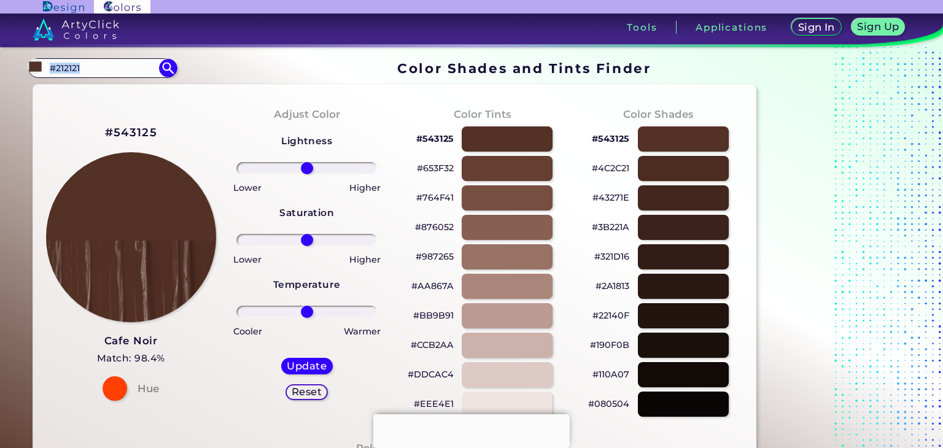
click at [147, 56] on section "#543125 #212121 Acadia ◉ Acid Green ◉ Aero Blue ◉ Alabaster ◉ Albescent White ◉…" at bounding box center [394, 68] width 733 height 24
click at [114, 64] on input "#212121" at bounding box center [102, 68] width 114 height 17
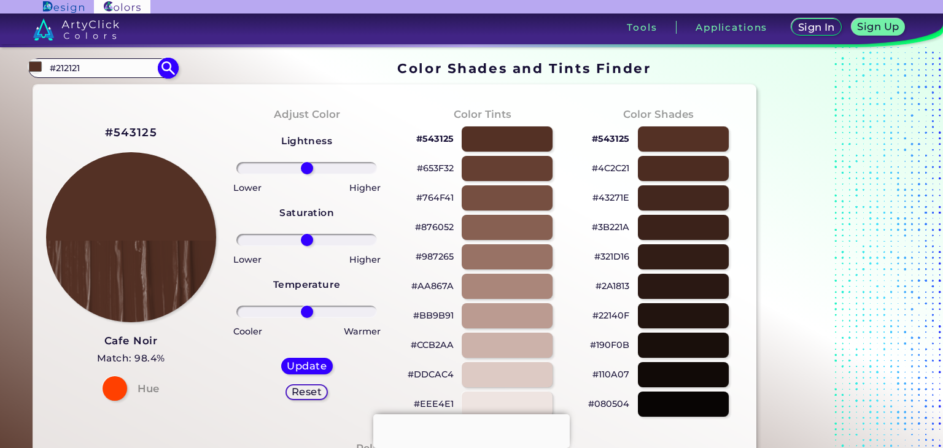
click at [114, 64] on input "#212121" at bounding box center [102, 68] width 114 height 17
paste input "#6D4C41"
type input "#6D4C41"
type input "#6d4c41"
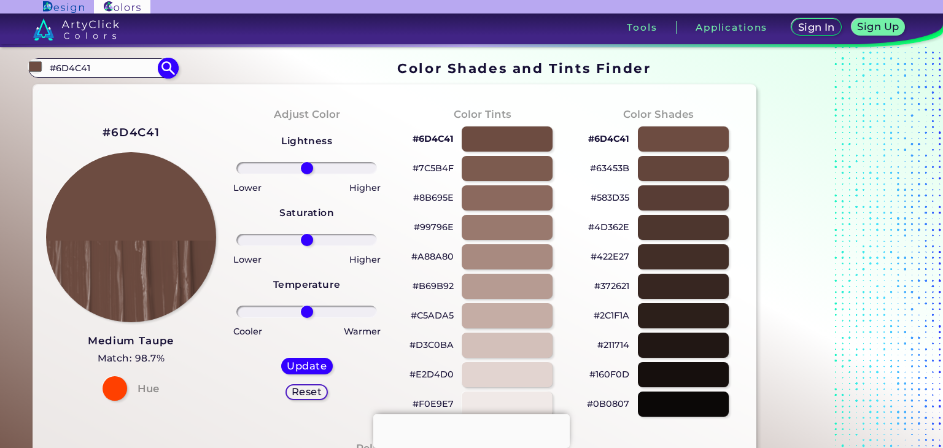
click at [115, 77] on div "#6d4c41 #6D4C41 Acadia ◉ Acid Green ◉ Aero Blue ◉ Alabaster ◉ Albescent White ◉…" at bounding box center [102, 68] width 149 height 20
click at [115, 73] on div "#6d4c41 #6D4C41 Acadia ◉ Acid Green ◉ Aero Blue ◉ Alabaster ◉ Albescent White ◉…" at bounding box center [102, 68] width 149 height 20
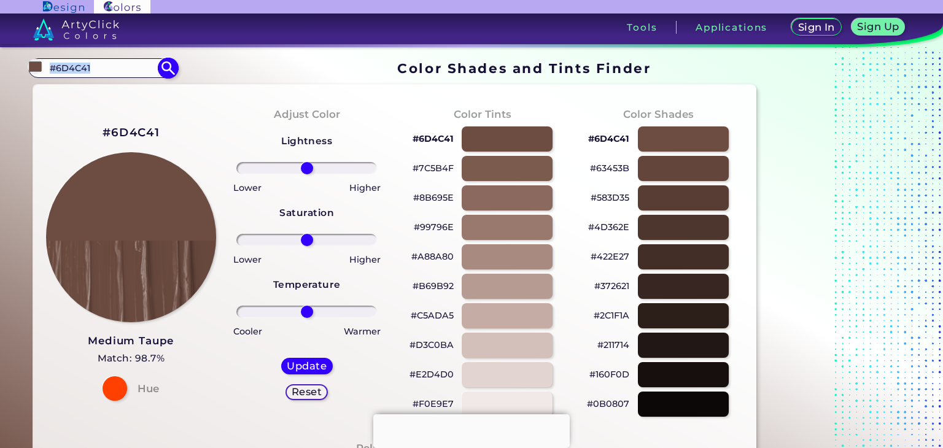
click at [115, 73] on input "#6D4C41" at bounding box center [102, 68] width 114 height 17
paste input "#E0E0E0"
type input "#6D4C41#E0E0E0"
type input "#000000"
click at [121, 69] on input "#6D4C41#E0E0E0" at bounding box center [102, 68] width 114 height 17
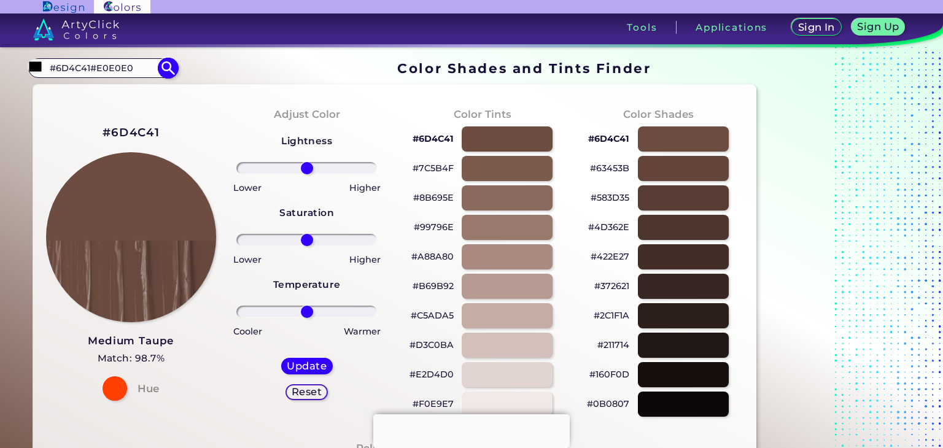
click at [121, 69] on input "#6D4C41#E0E0E0" at bounding box center [102, 68] width 114 height 17
paste input "#E0E0E0"
type input "#E0E0E0"
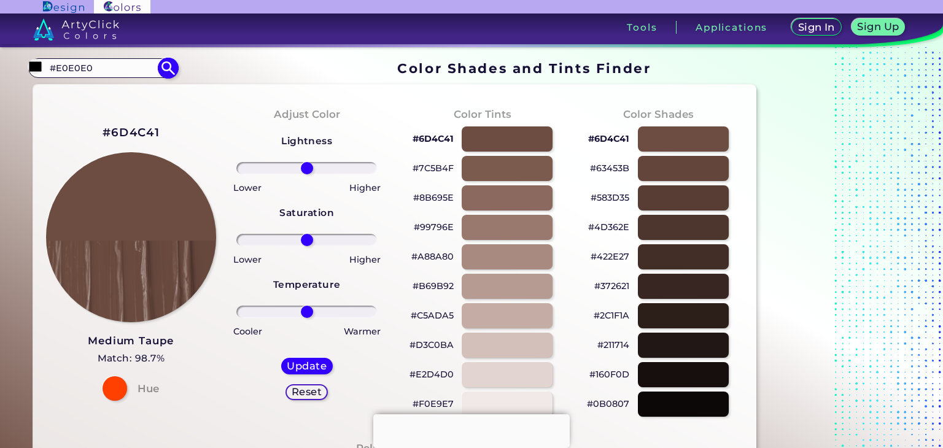
type input "#e0e0e0"
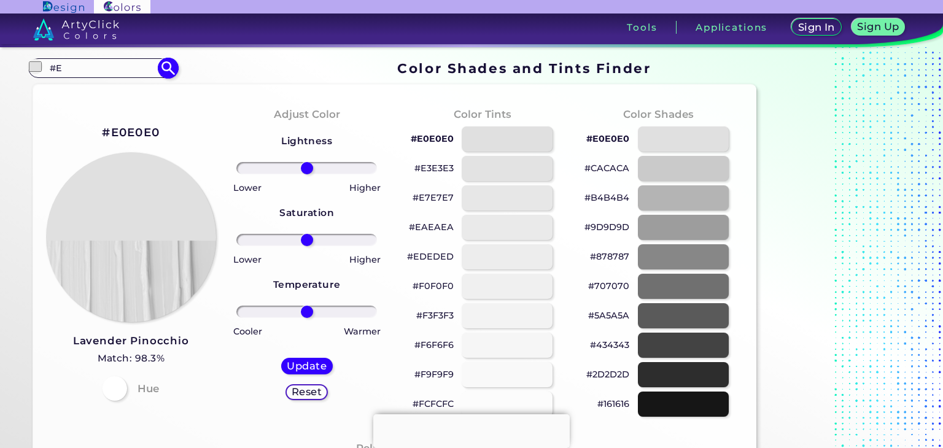
type input "#"
type input "ivoryb"
type input "#000000"
type input "ivory"
click at [171, 64] on img at bounding box center [167, 67] width 21 height 21
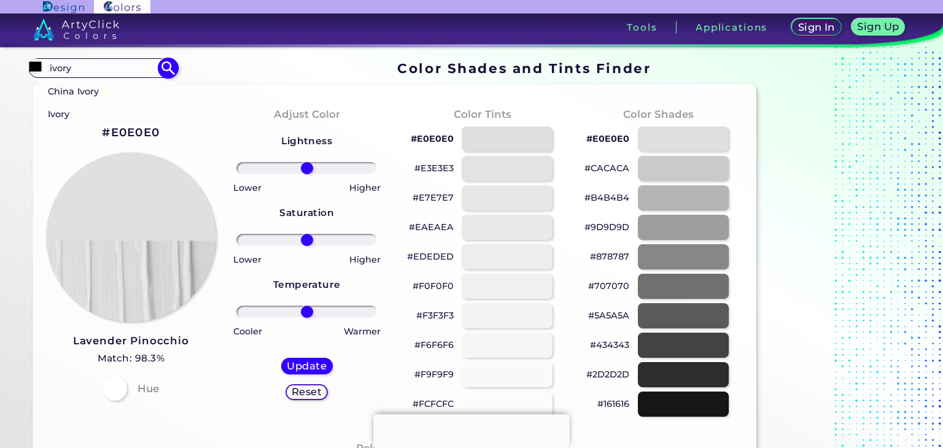
click at [104, 102] on li "Ivory ◉" at bounding box center [107, 112] width 139 height 23
type input "#fffff0"
type input "#FFFFF0"
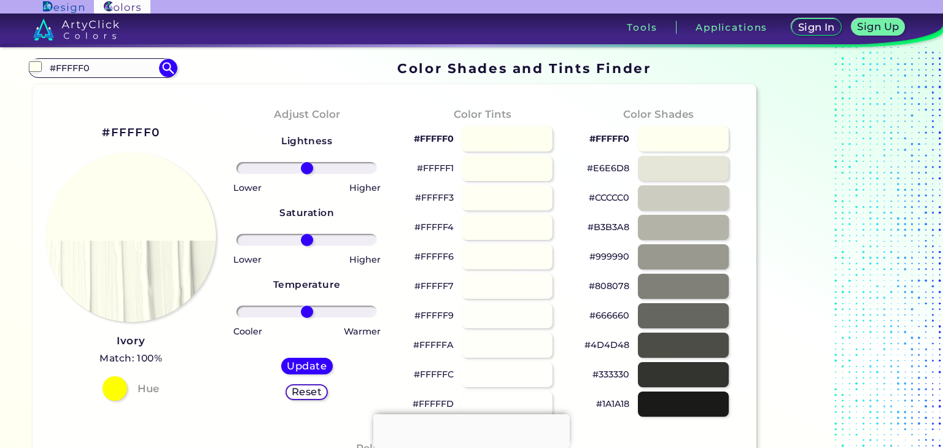
click at [154, 130] on h2 "#FFFFF0" at bounding box center [131, 133] width 58 height 16
click at [154, 130] on h2 "#FFFFF0 copied" at bounding box center [131, 133] width 58 height 16
copy h2 "#"
click at [136, 133] on h2 "#FFFFF0 copied copied" at bounding box center [131, 133] width 58 height 16
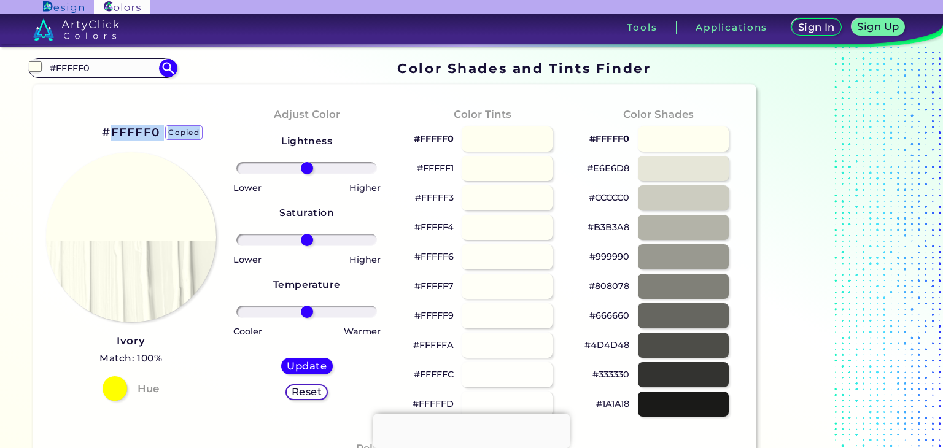
copy h2 "FFFFF0 copied copied"
click at [136, 133] on h2 "#FFFFF0 copied copied" at bounding box center [131, 133] width 58 height 16
copy h2 "#FFFFF0 copied"
click at [136, 133] on h2 "#FFFFF0 copied copied" at bounding box center [131, 133] width 58 height 16
click at [95, 75] on input "#FFFFF0" at bounding box center [102, 68] width 114 height 17
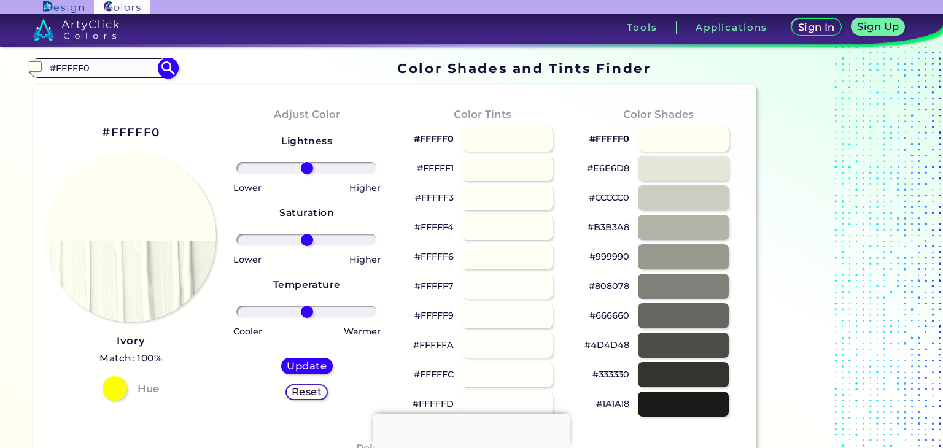
click at [95, 75] on input "#FFFFF0" at bounding box center [102, 68] width 114 height 17
